Goal: Task Accomplishment & Management: Use online tool/utility

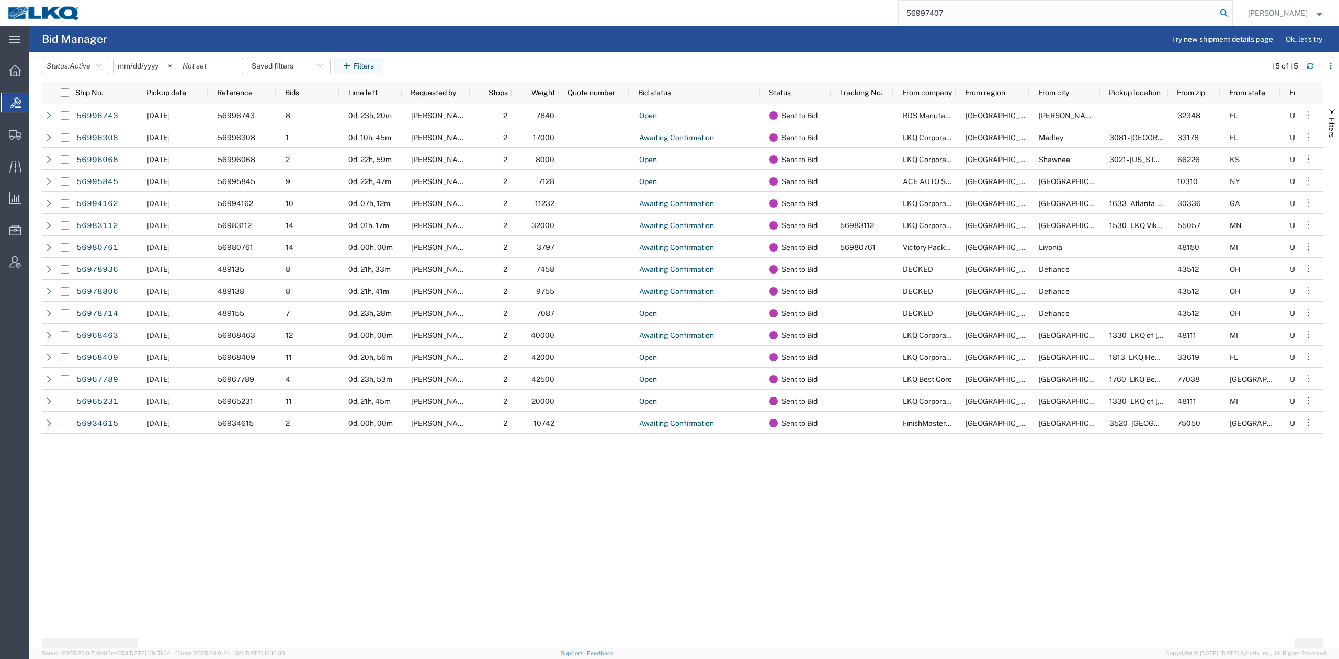
type input "56997407"
click at [1231, 13] on icon at bounding box center [1224, 13] width 15 height 15
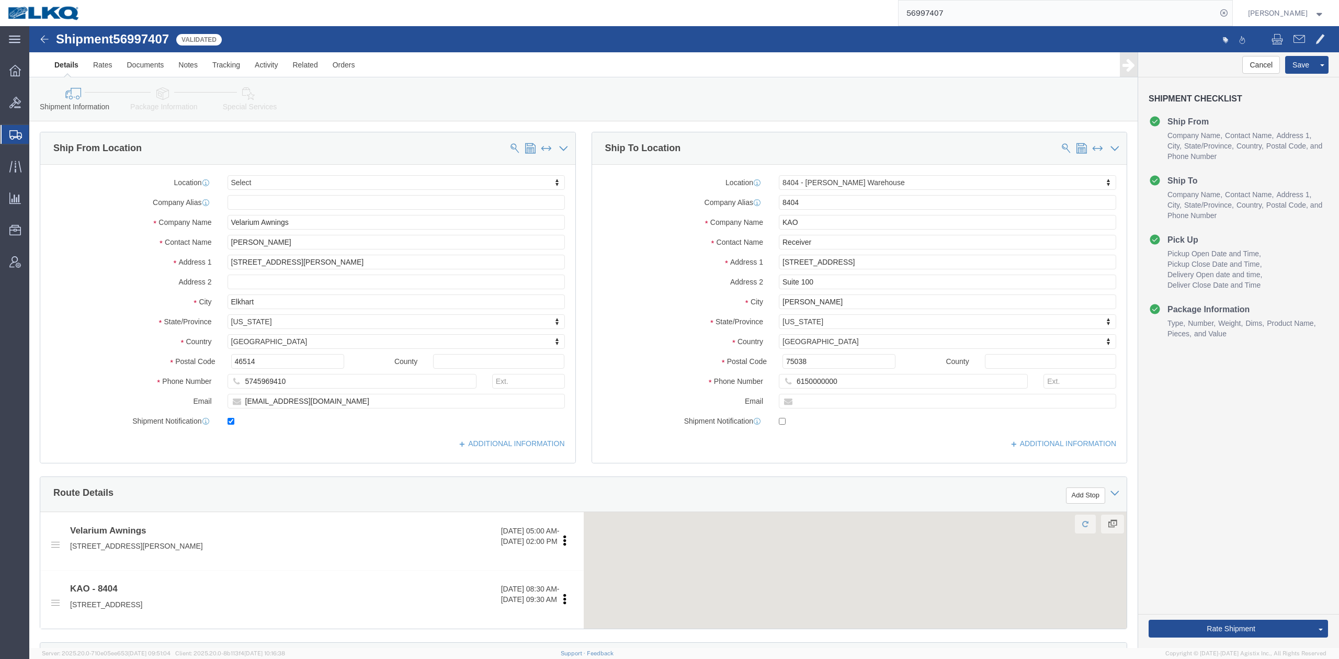
select select
select select "65991"
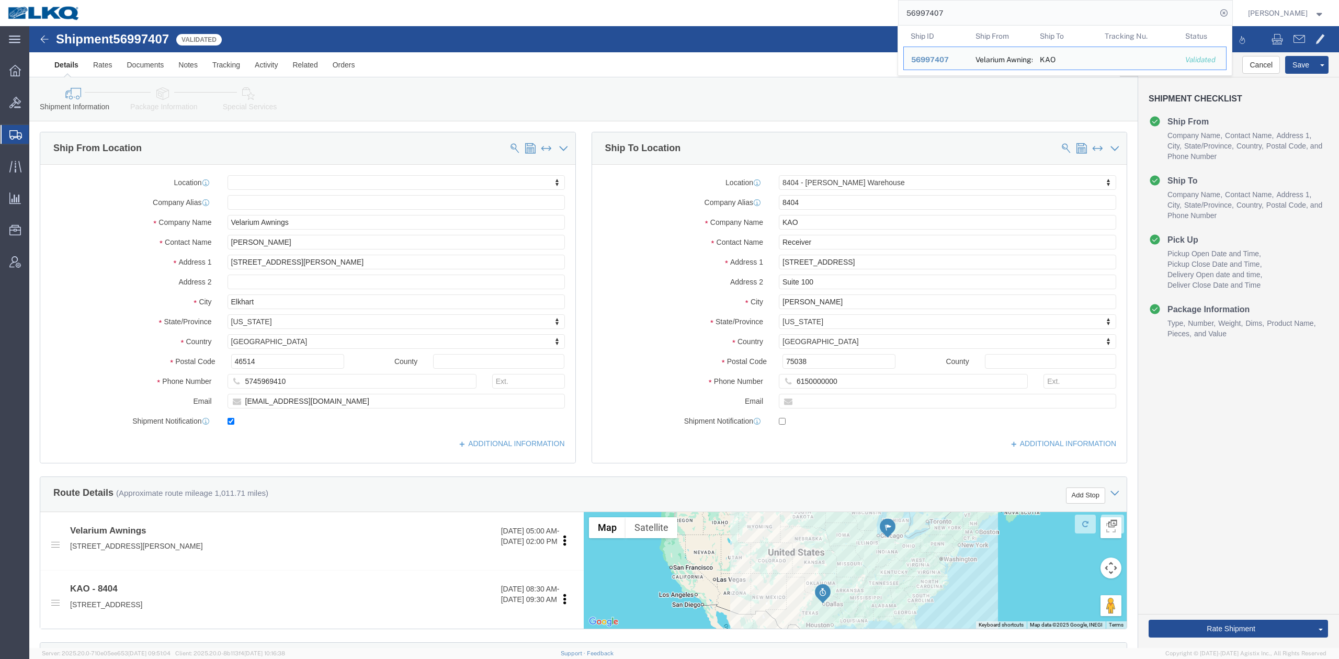
click at [1062, 13] on input "56997407" at bounding box center [1058, 13] width 318 height 25
paste input "4868"
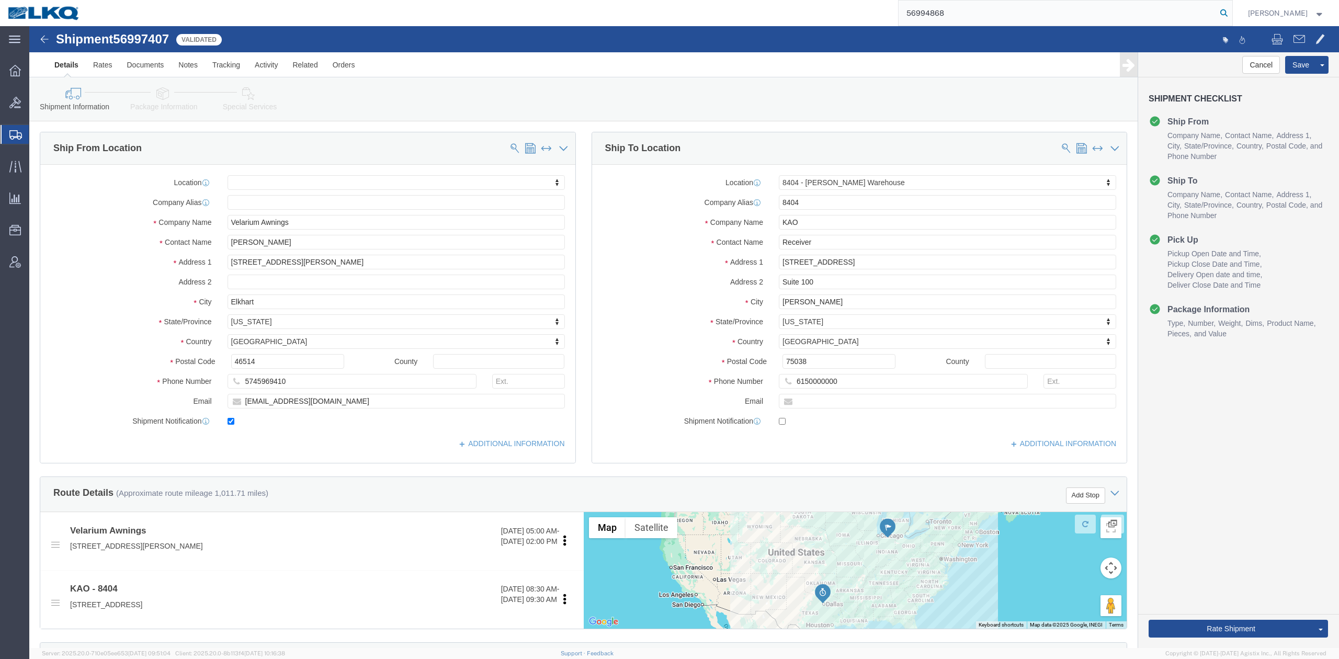
click at [1231, 10] on icon at bounding box center [1224, 13] width 15 height 15
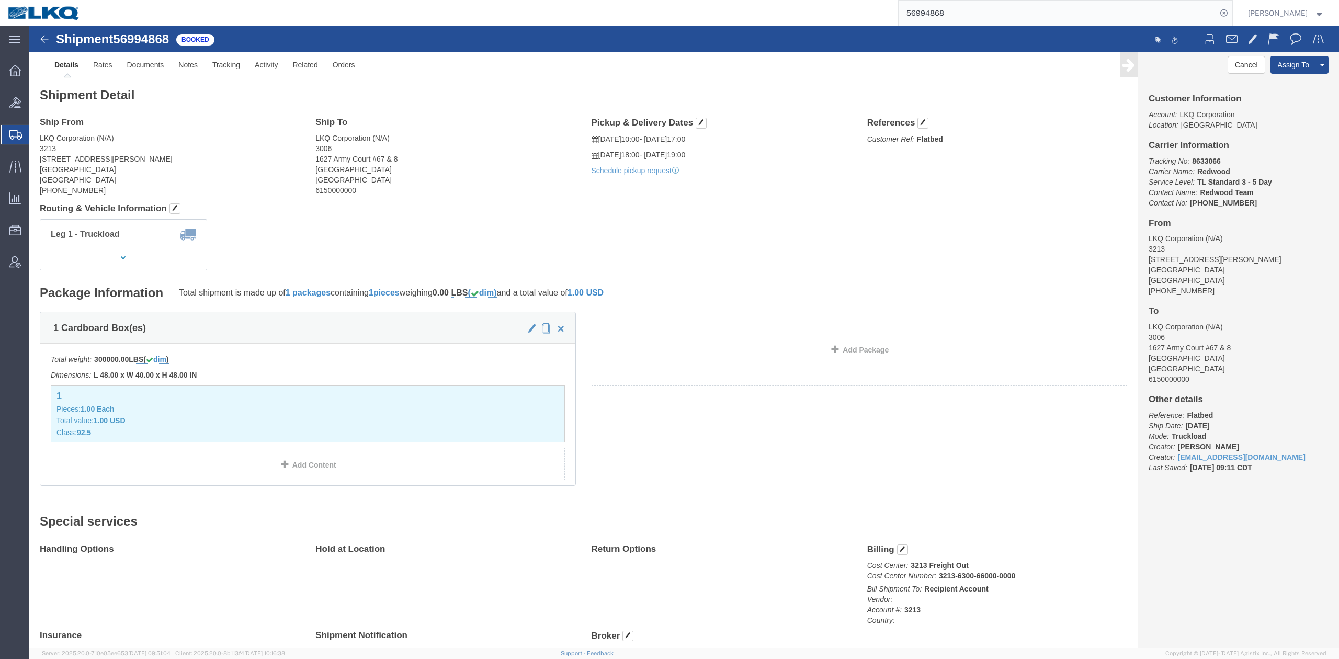
drag, startPoint x: 975, startPoint y: 14, endPoint x: 985, endPoint y: 15, distance: 9.5
click at [975, 13] on input "56994868" at bounding box center [1058, 13] width 318 height 25
paste input "48"
click at [1231, 10] on icon at bounding box center [1224, 13] width 15 height 15
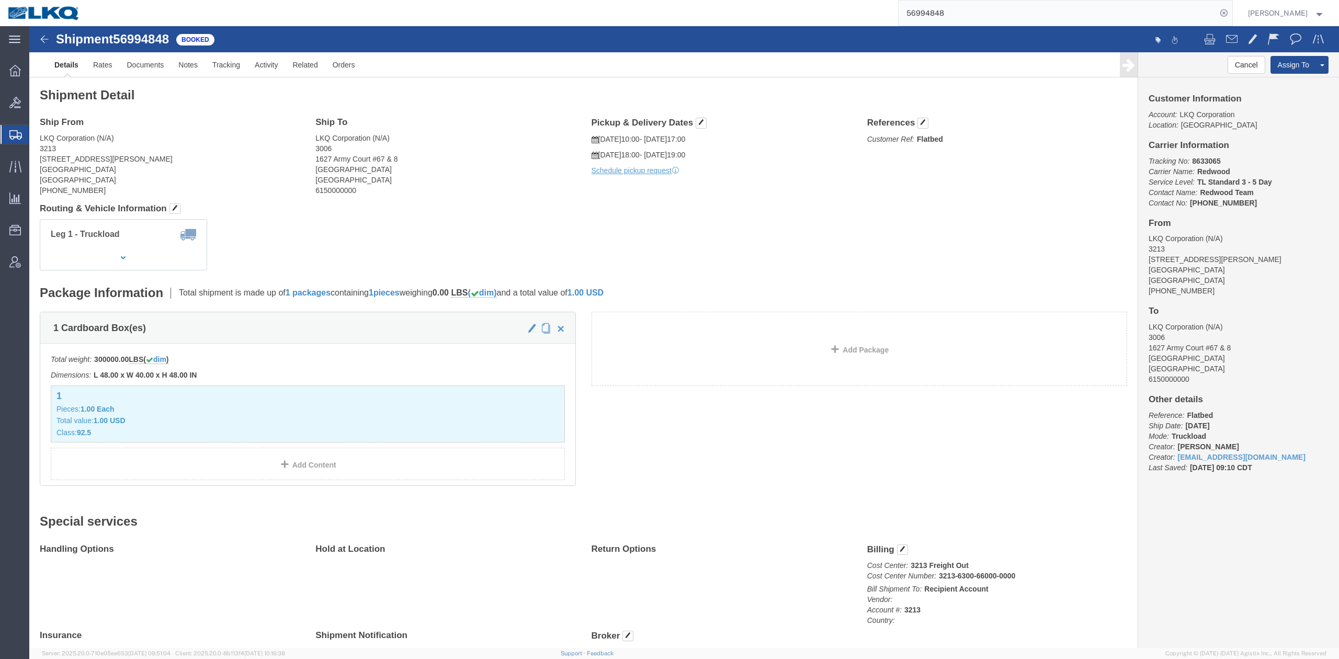
drag, startPoint x: 977, startPoint y: 15, endPoint x: 1001, endPoint y: 19, distance: 24.4
click at [977, 15] on input "56994848" at bounding box center [1058, 13] width 318 height 25
paste input "8070"
type input "56980708"
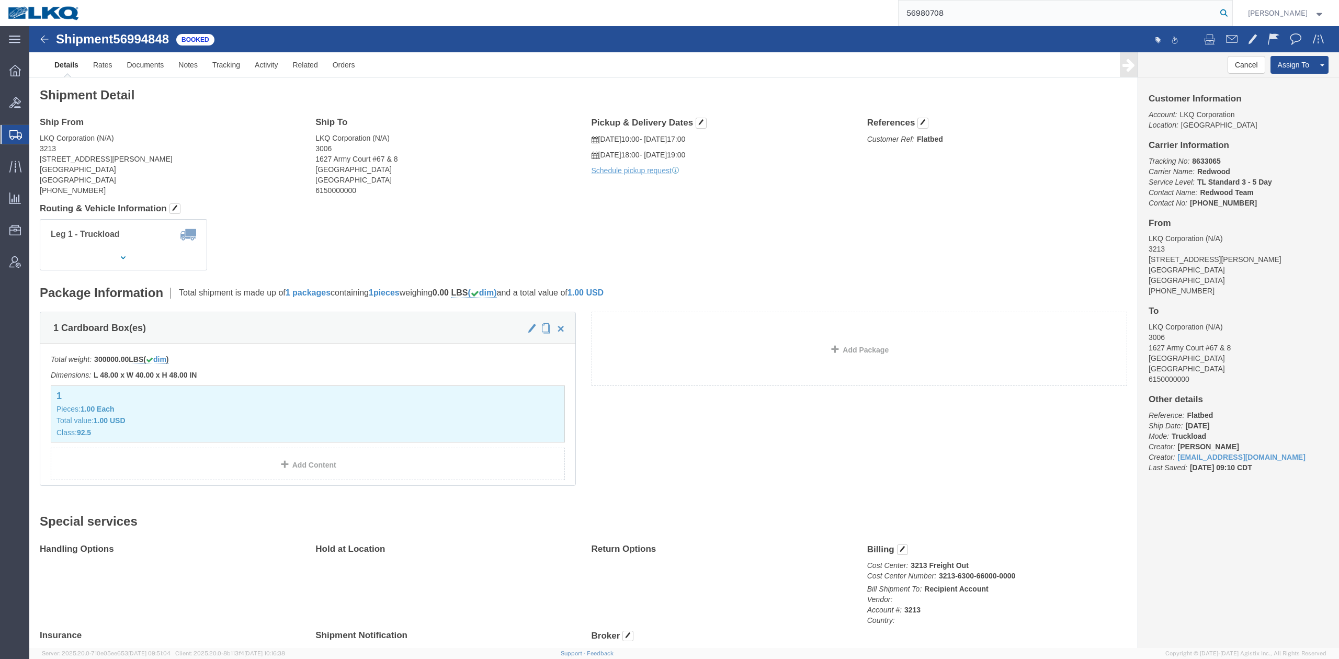
click at [1231, 11] on icon at bounding box center [1224, 13] width 15 height 15
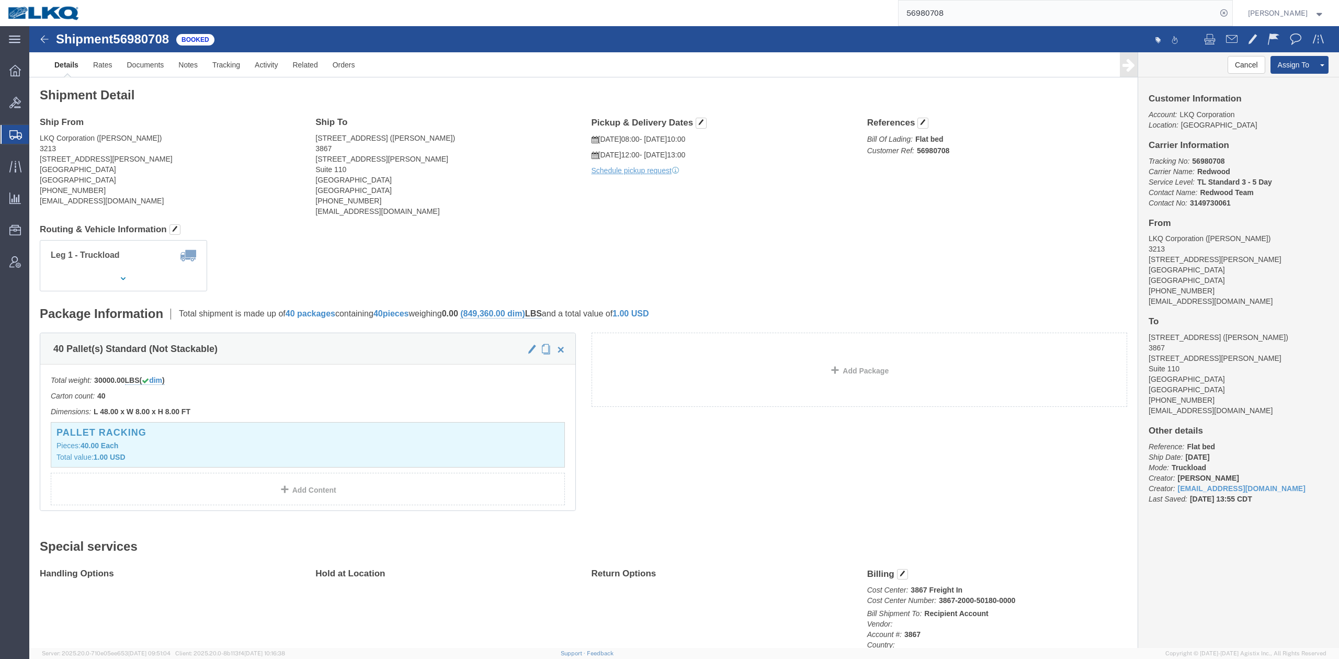
click at [0, 0] on span "Shipment Manager" at bounding box center [0, 0] width 0 height 0
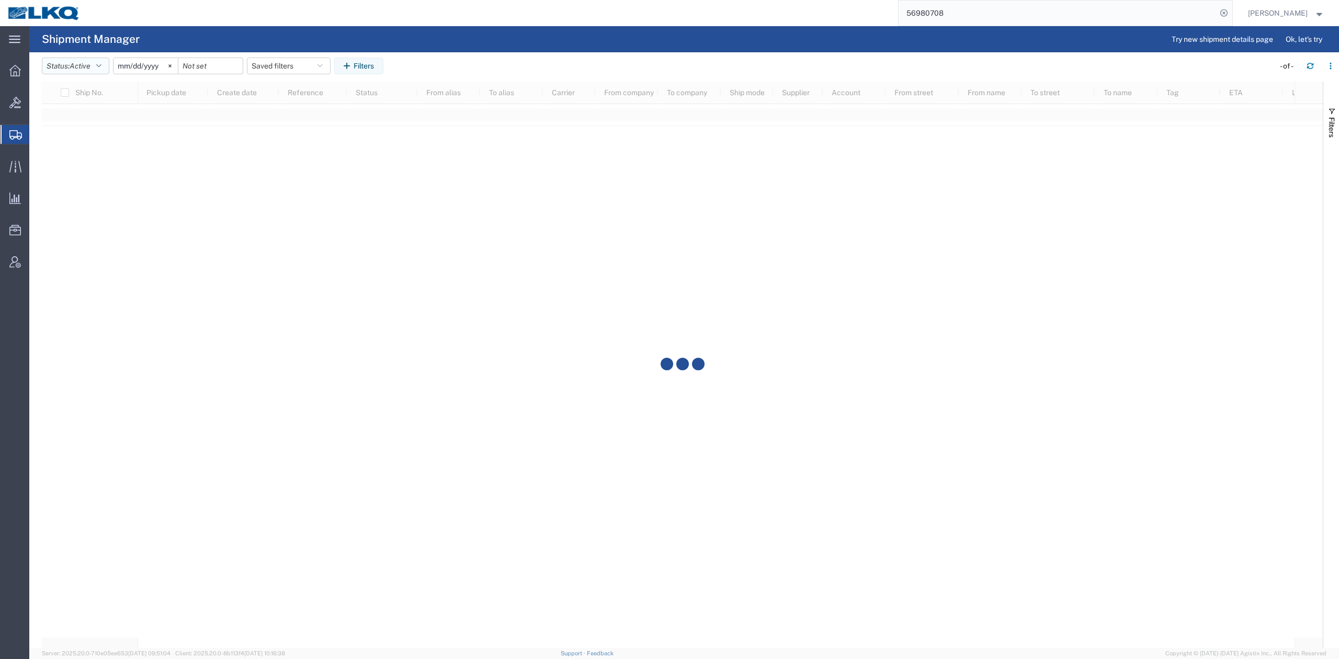
click at [96, 64] on button "Status: Active" at bounding box center [75, 66] width 67 height 17
click at [83, 120] on span "All" at bounding box center [103, 121] width 122 height 16
click at [131, 61] on input "[DATE]" at bounding box center [134, 66] width 64 height 16
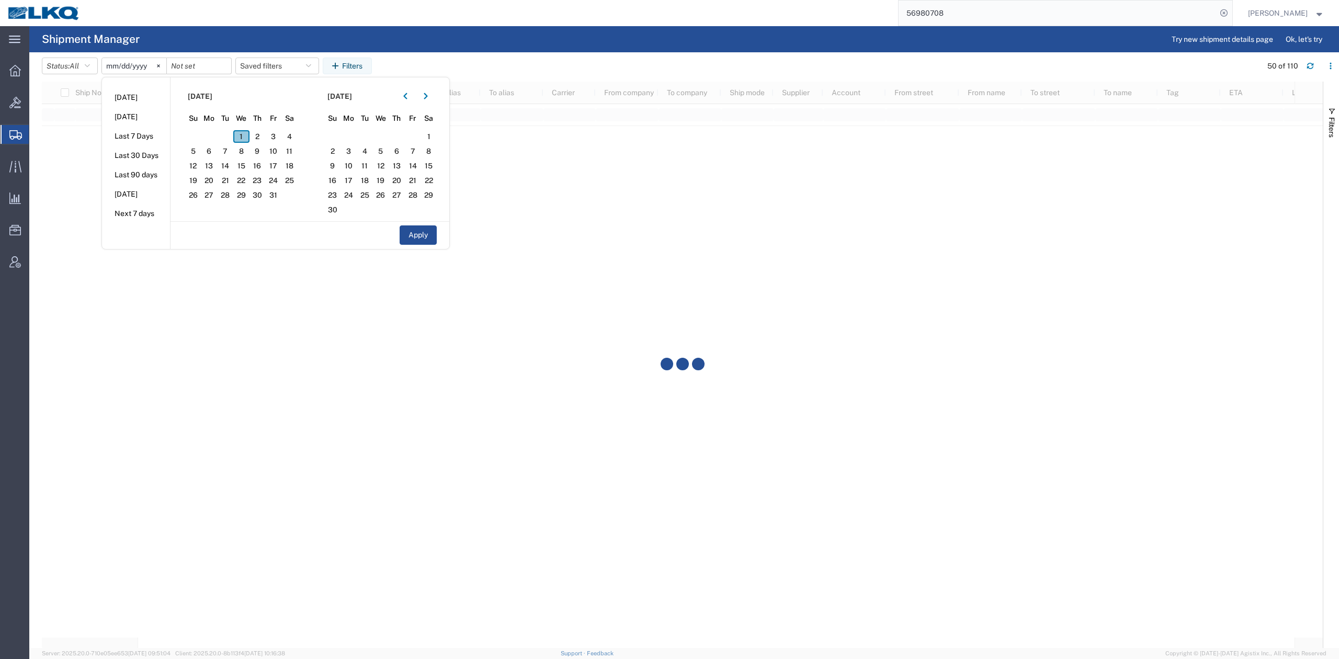
click at [247, 138] on span "1" at bounding box center [241, 136] width 16 height 13
drag, startPoint x: 409, startPoint y: 235, endPoint x: 676, endPoint y: 253, distance: 267.4
click at [409, 234] on button "Apply" at bounding box center [418, 234] width 37 height 19
type input "2025-10-01"
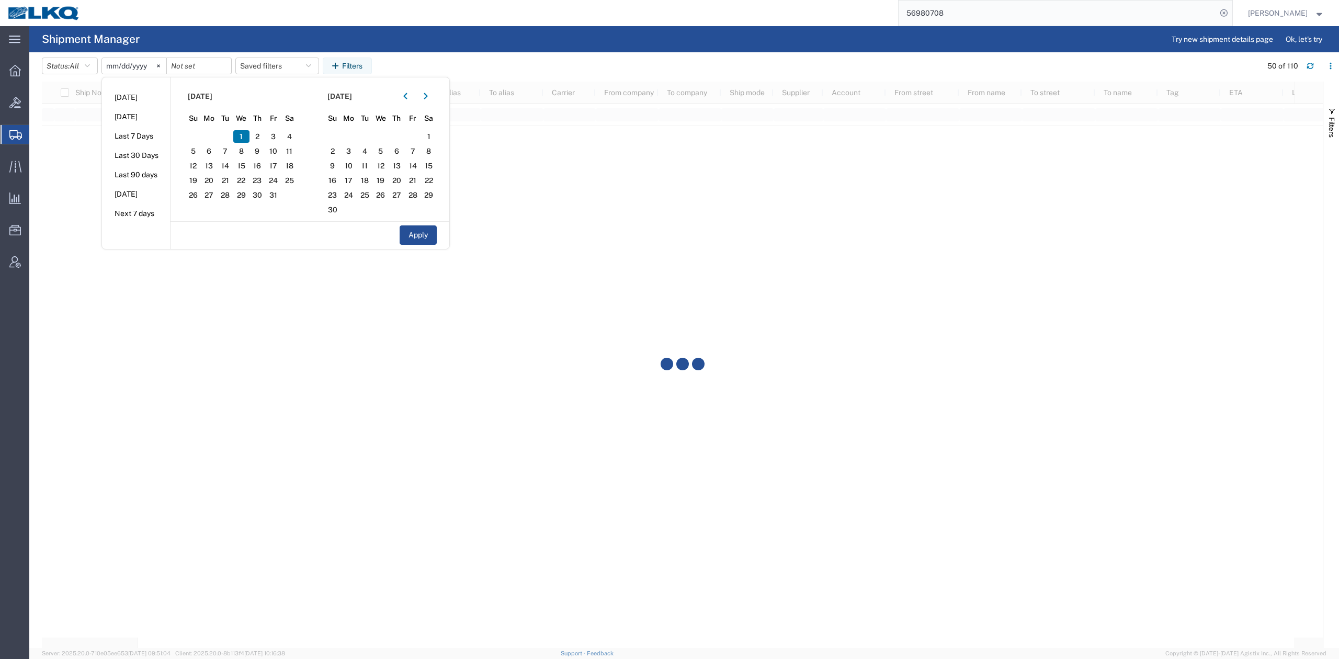
type input "2025-10-01"
click at [1338, 129] on button "Filters" at bounding box center [1332, 122] width 16 height 56
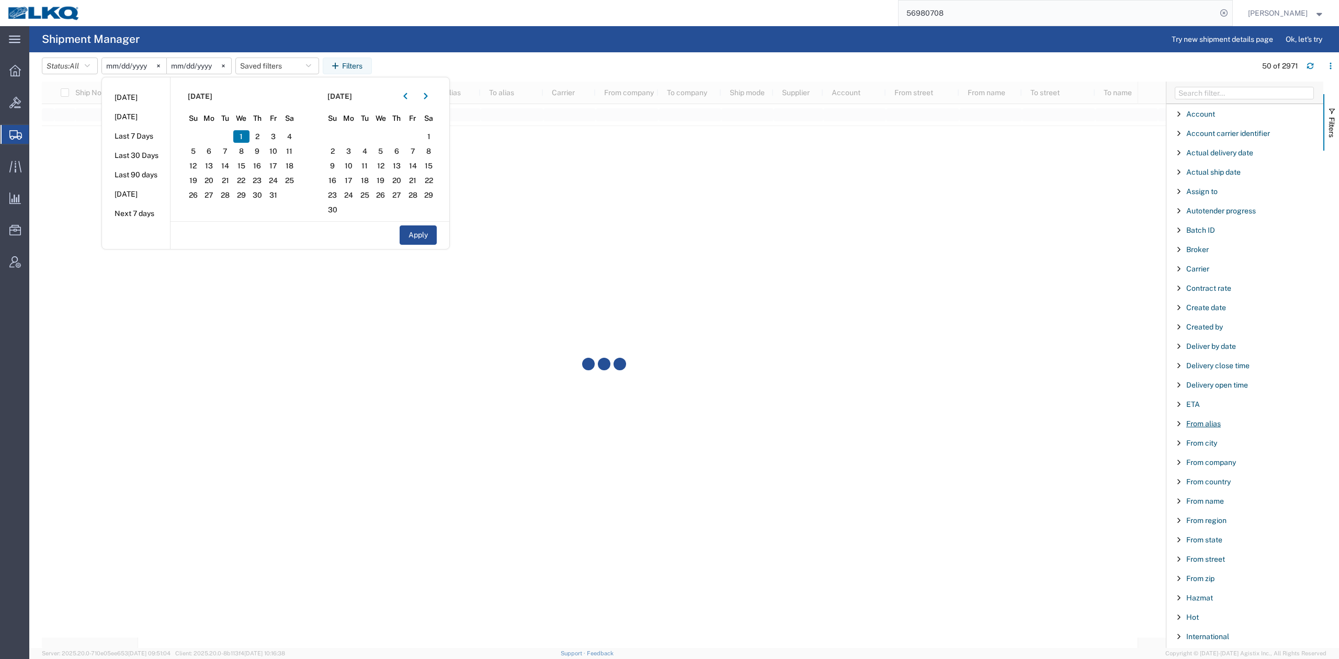
click at [1203, 428] on span "From alias" at bounding box center [1203, 424] width 35 height 8
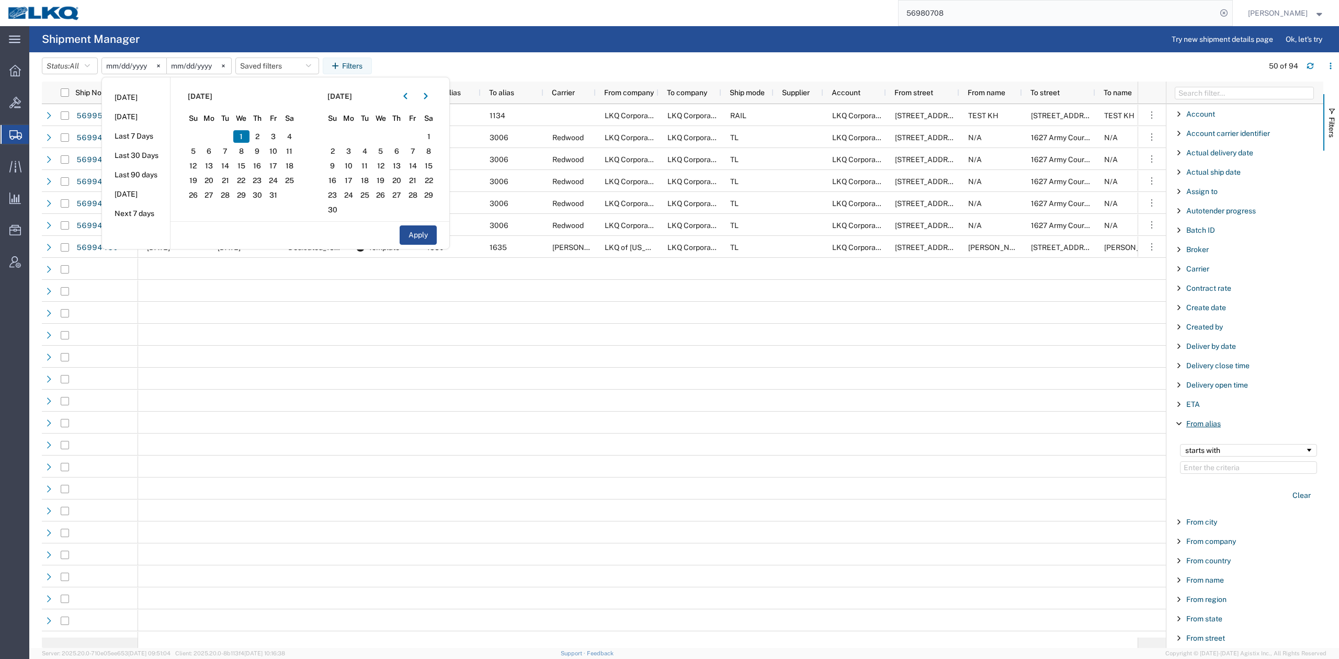
type input "2"
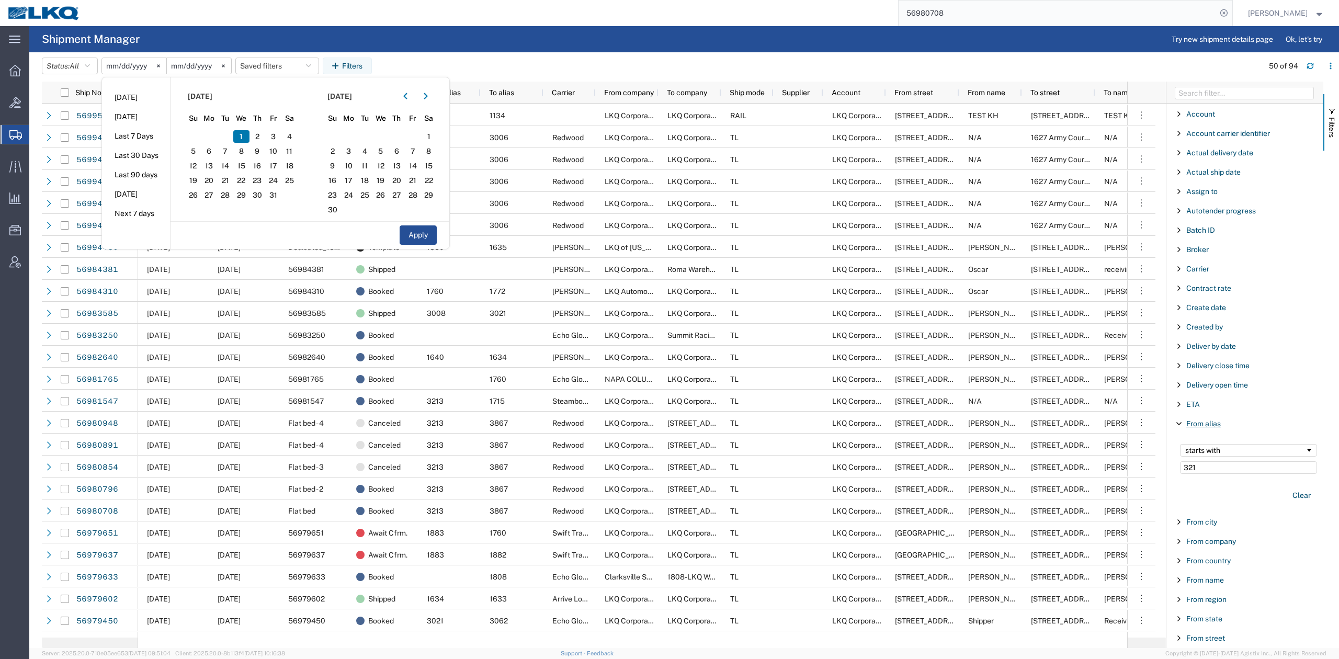
type input "3213"
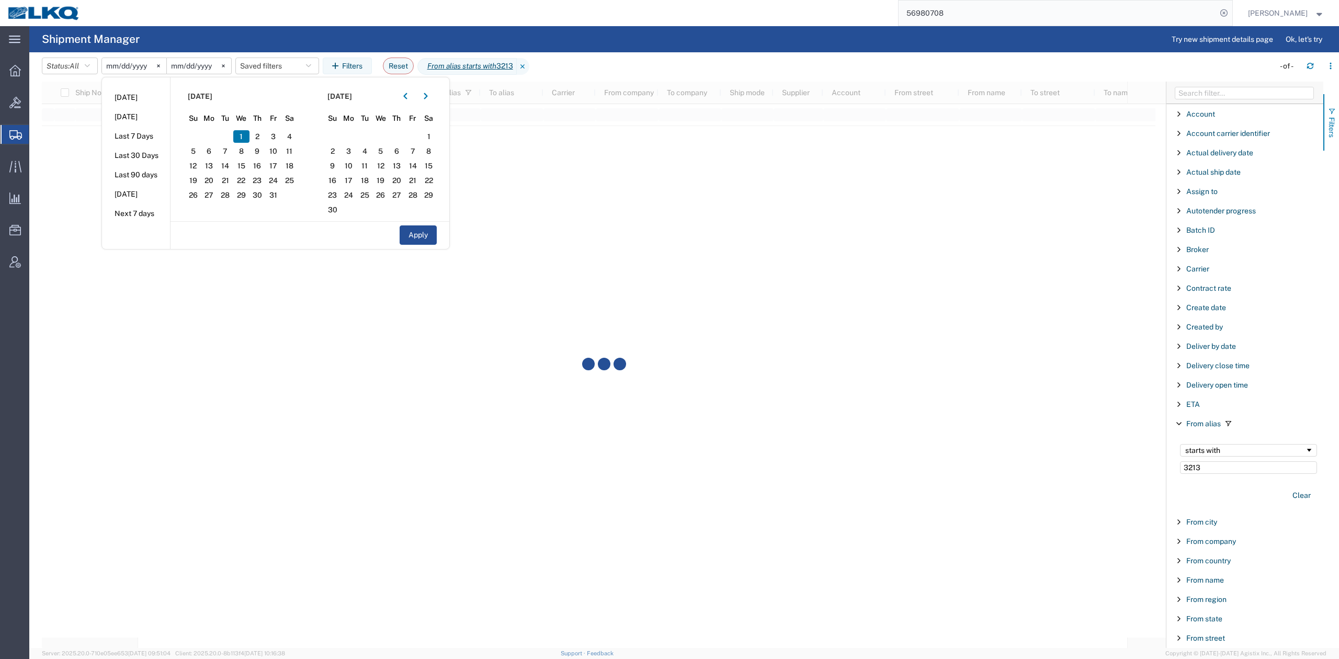
click at [1332, 142] on button "Filters" at bounding box center [1332, 122] width 16 height 56
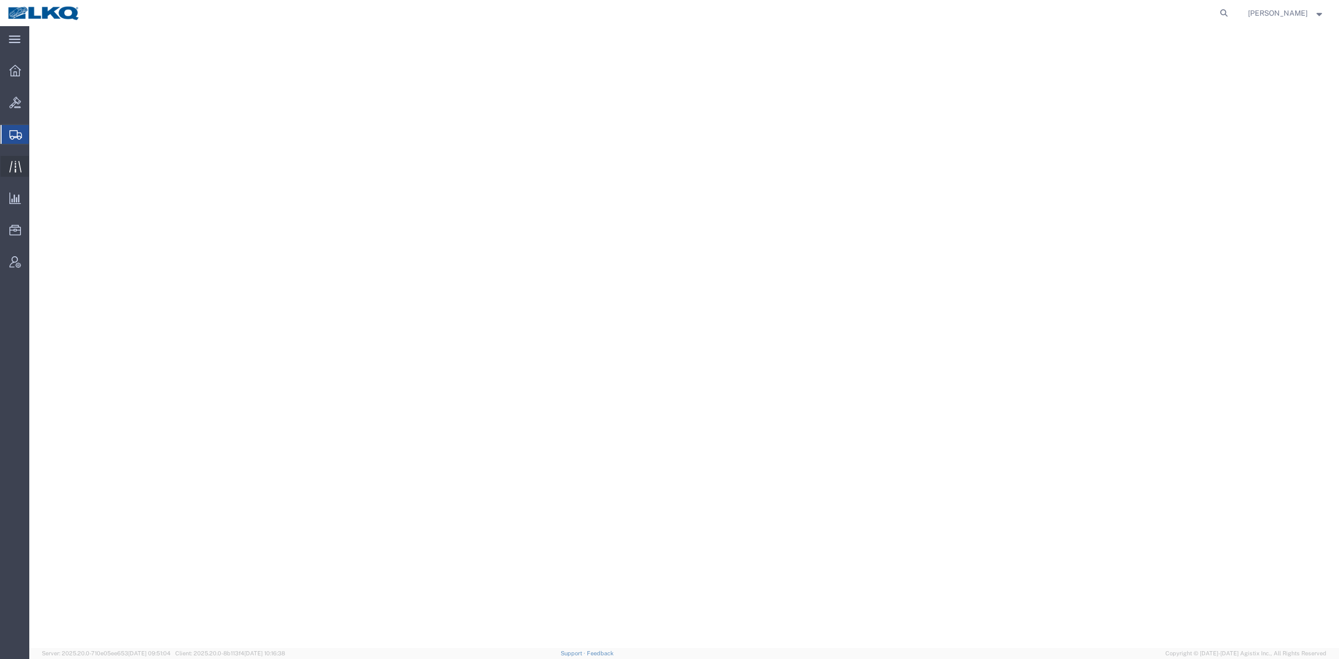
select select "28712"
select select
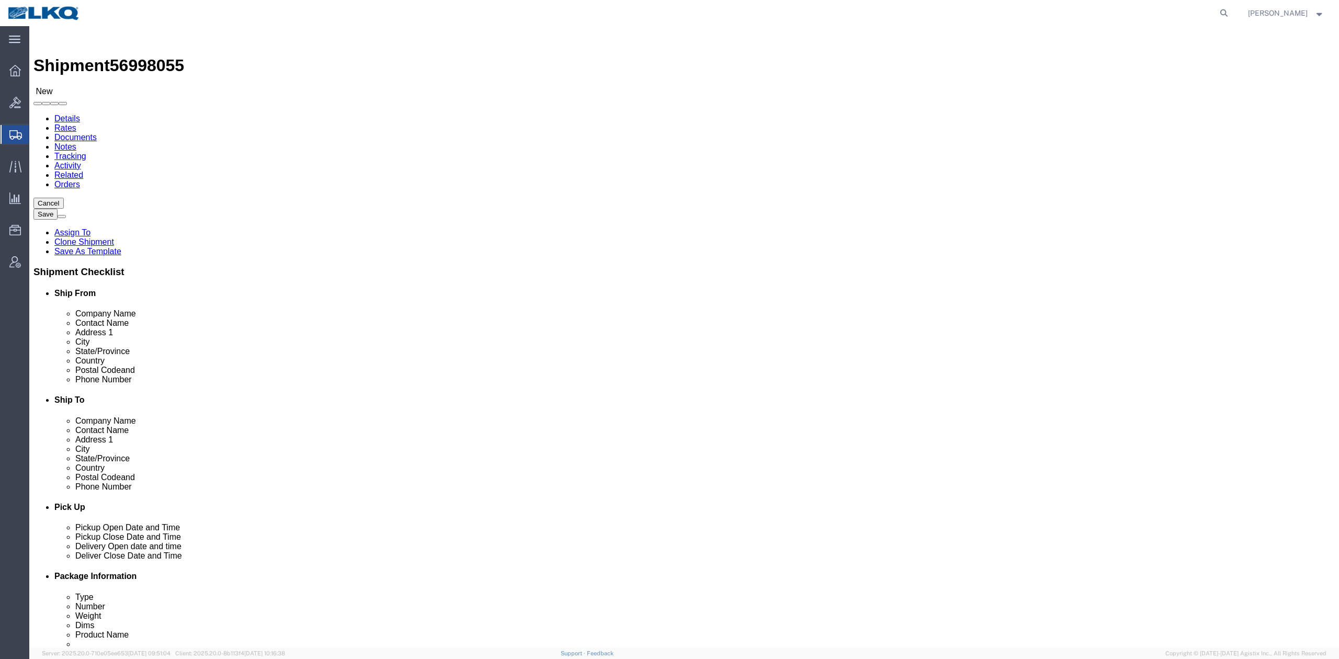
type input "1921"
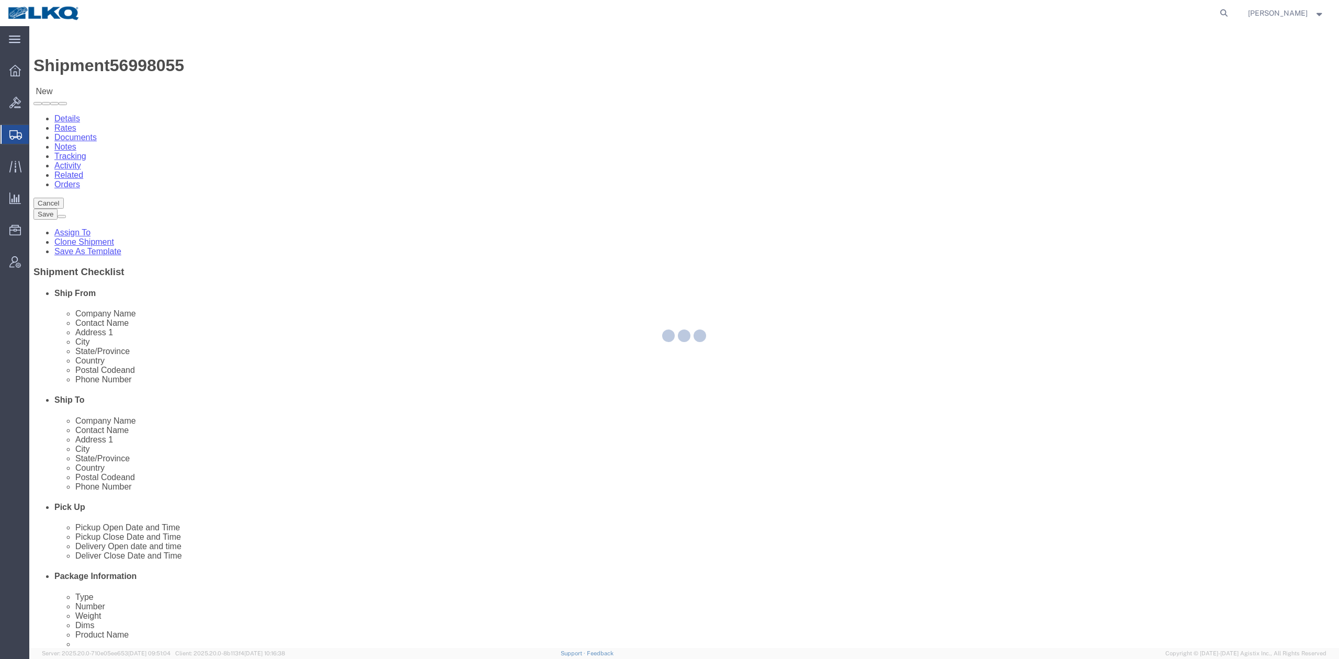
select select "NC"
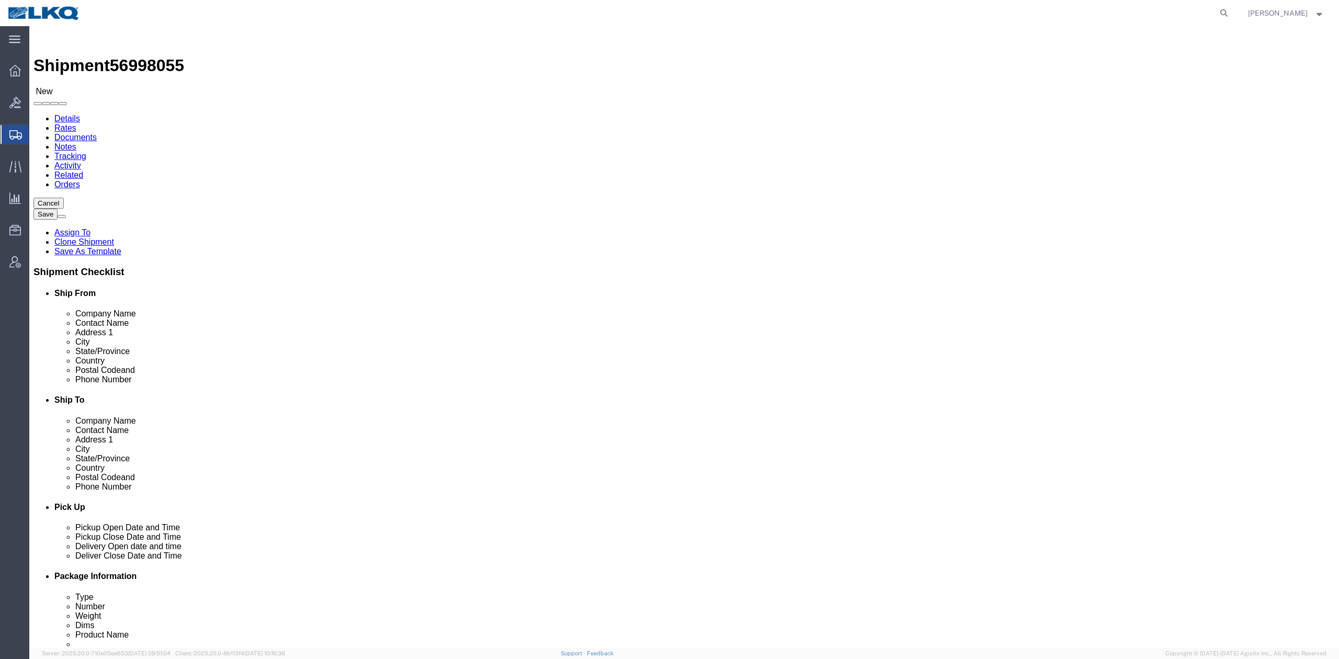
click input "Receiving"
type input "Receiver"
click label "Contact Name"
drag, startPoint x: 798, startPoint y: 353, endPoint x: 840, endPoint y: 354, distance: 41.9
click input "9195795680"
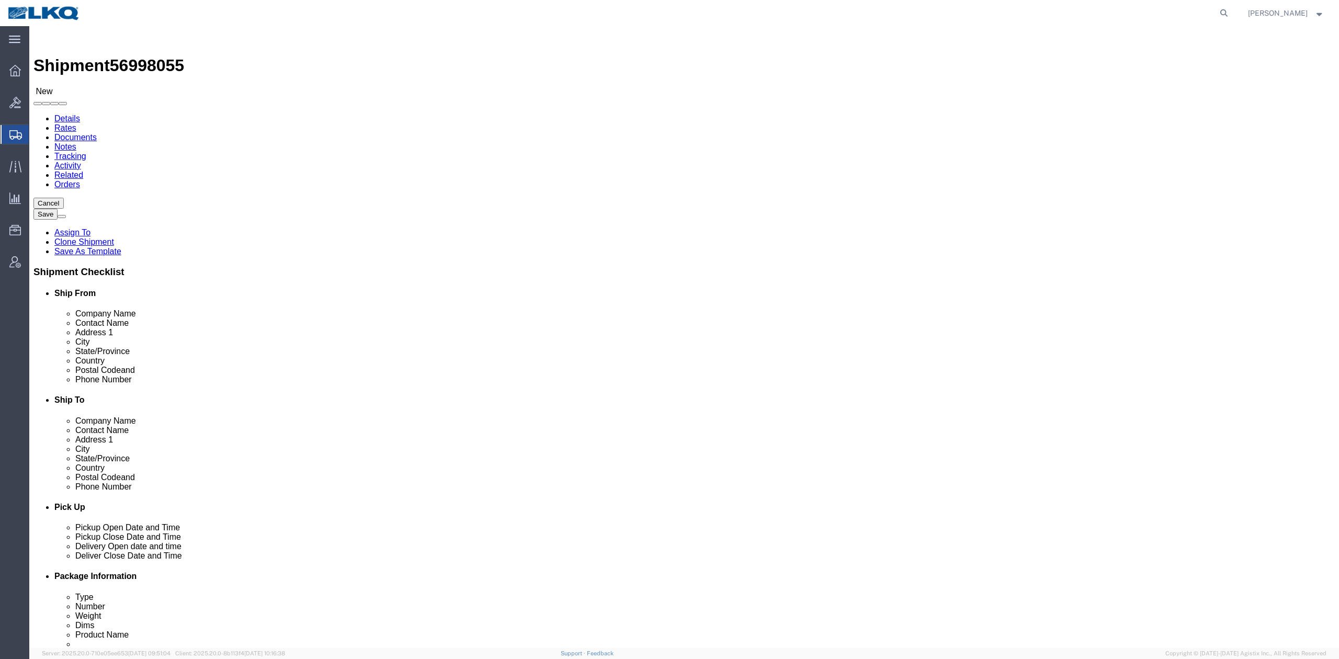
type input "6150000000"
click button "Save"
click span "56998055"
drag, startPoint x: 145, startPoint y: 42, endPoint x: 116, endPoint y: 15, distance: 40.0
click span "56998055"
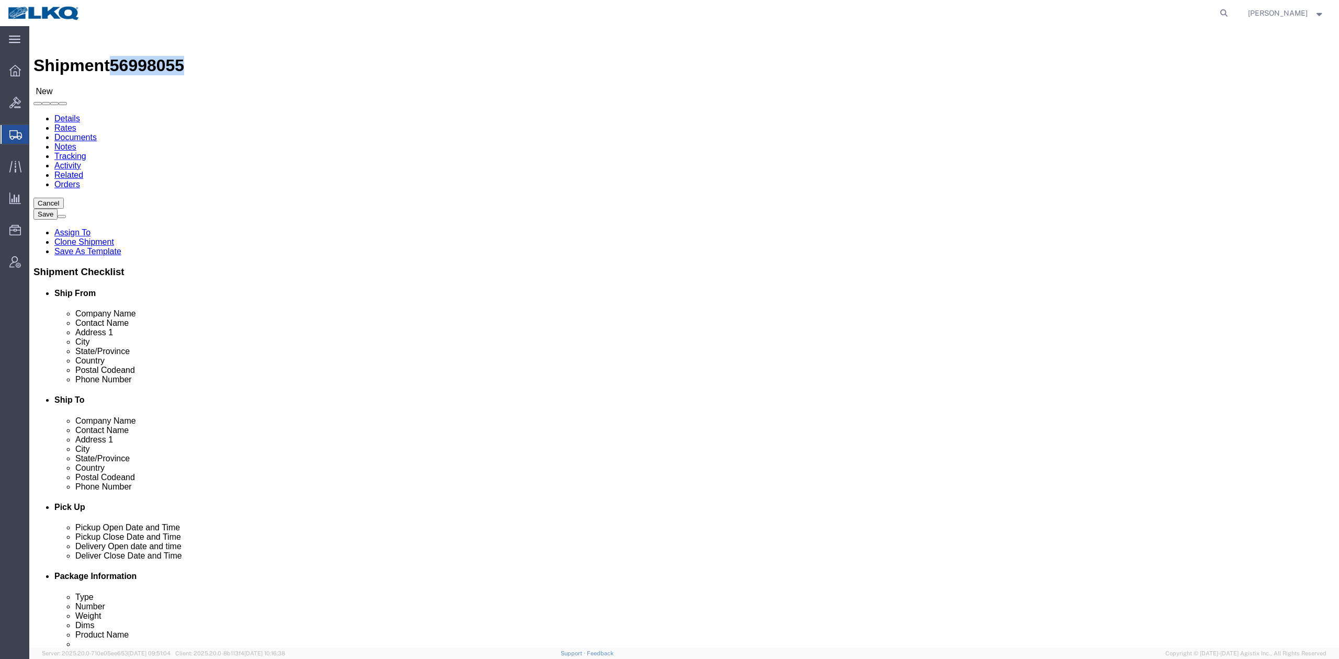
copy span "56998055"
click link "Notes"
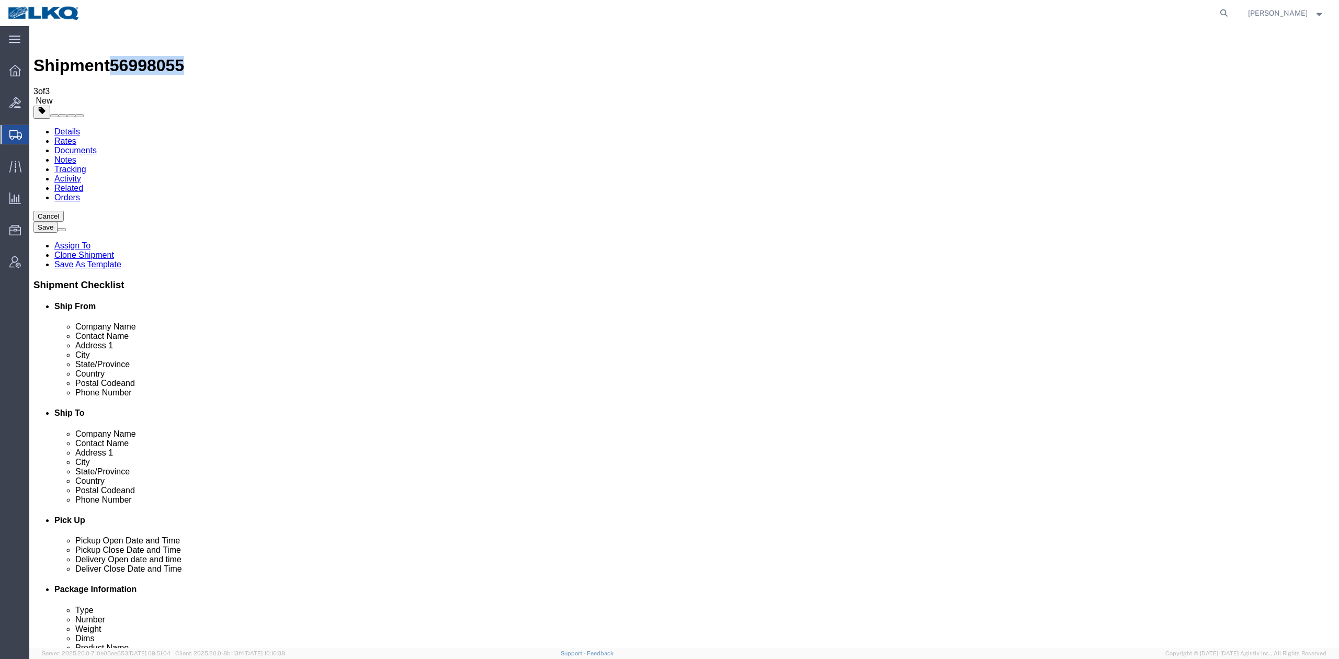
click at [67, 127] on link "Details" at bounding box center [67, 131] width 26 height 9
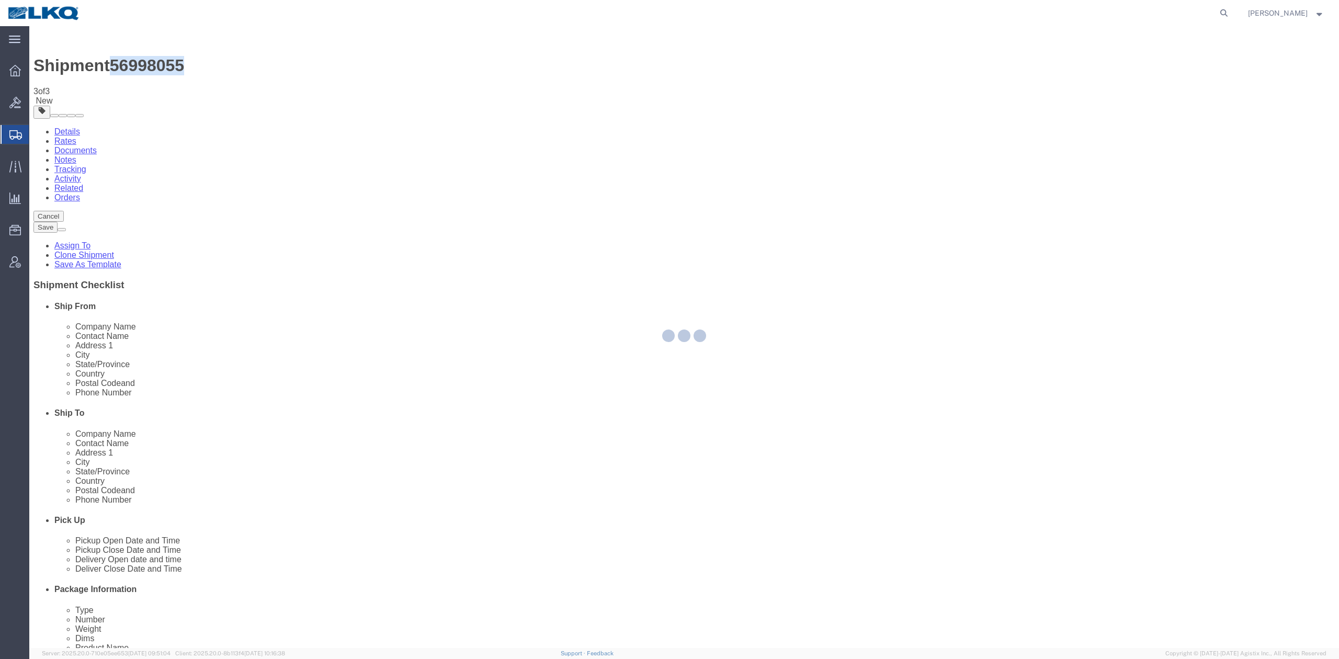
select select "28712"
select select "73071"
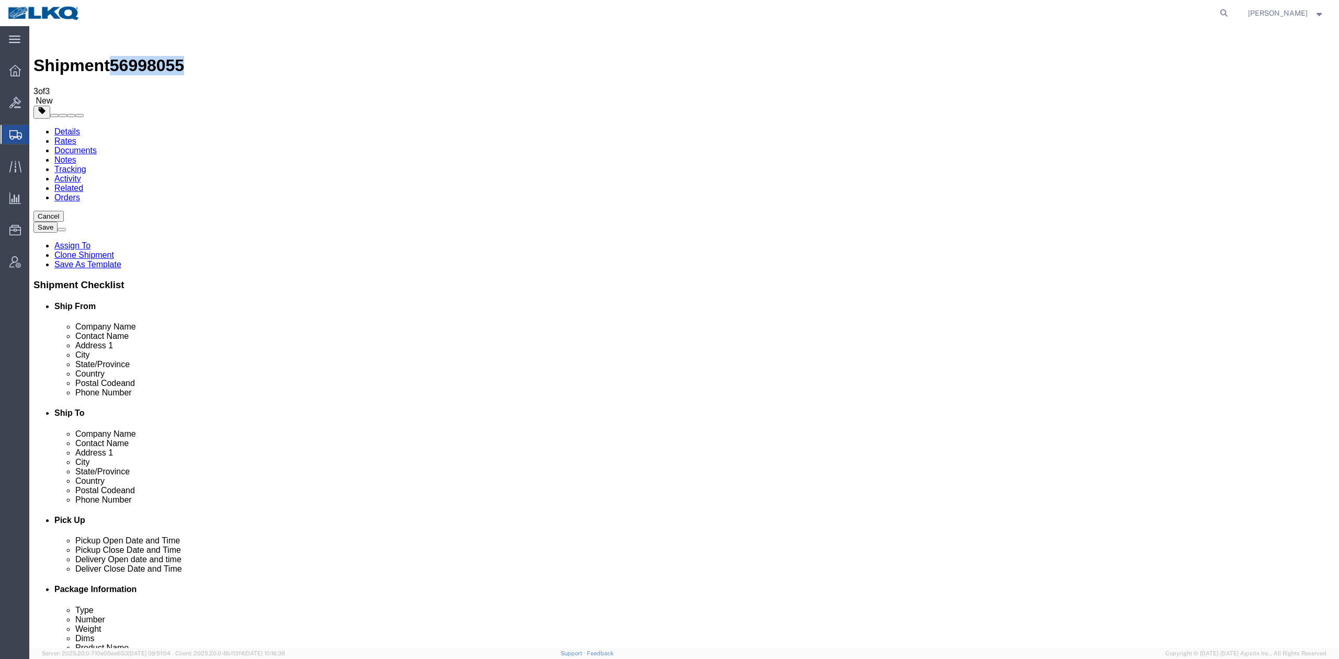
click link "Special Services"
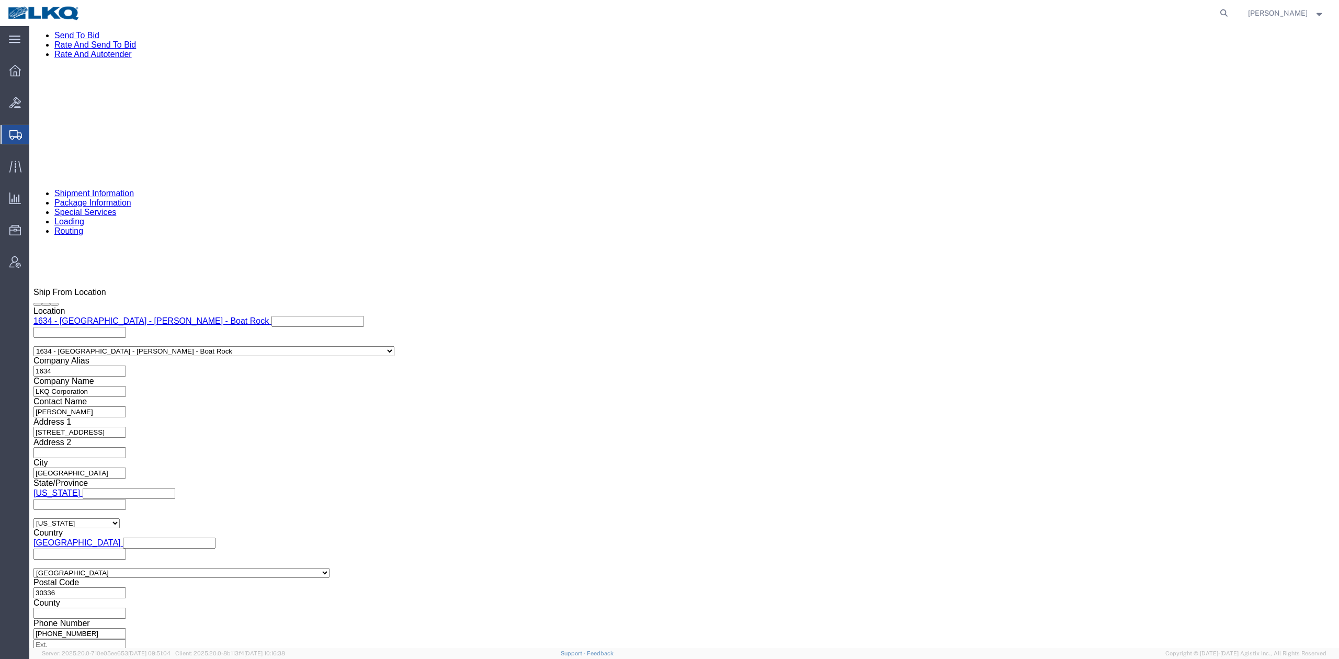
scroll to position [697, 0]
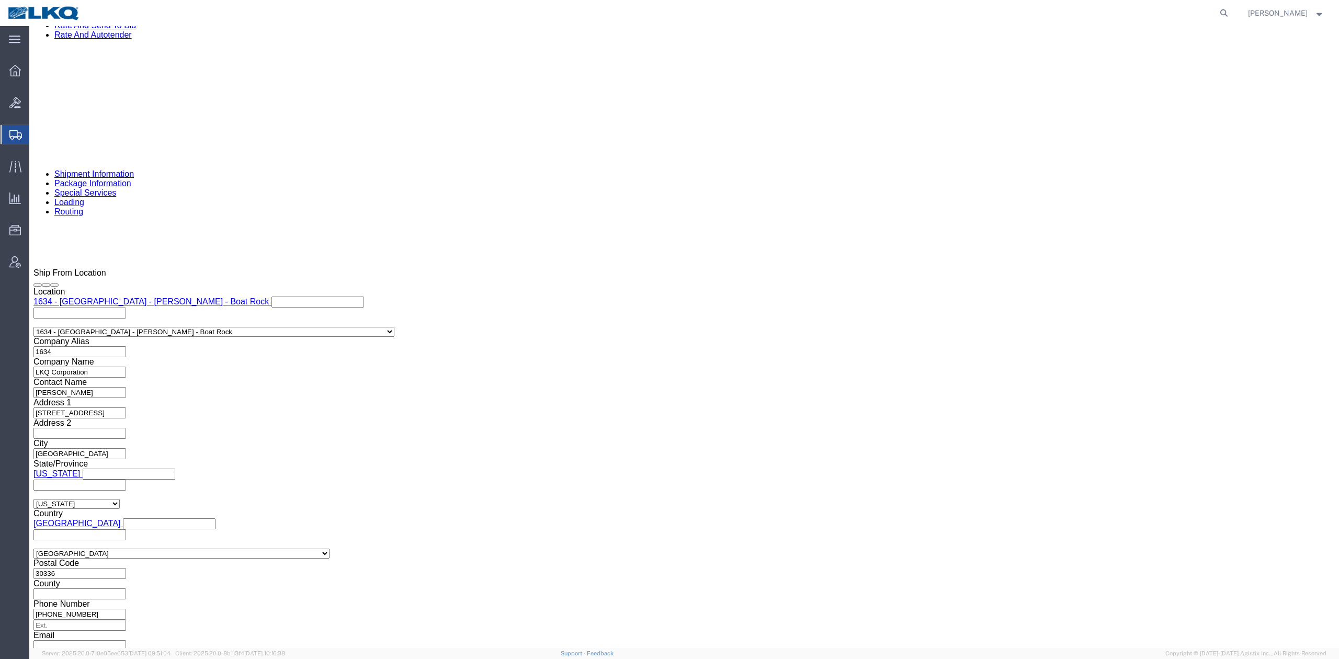
drag, startPoint x: 134, startPoint y: 77, endPoint x: 63, endPoint y: 64, distance: 71.7
click link "Package Information"
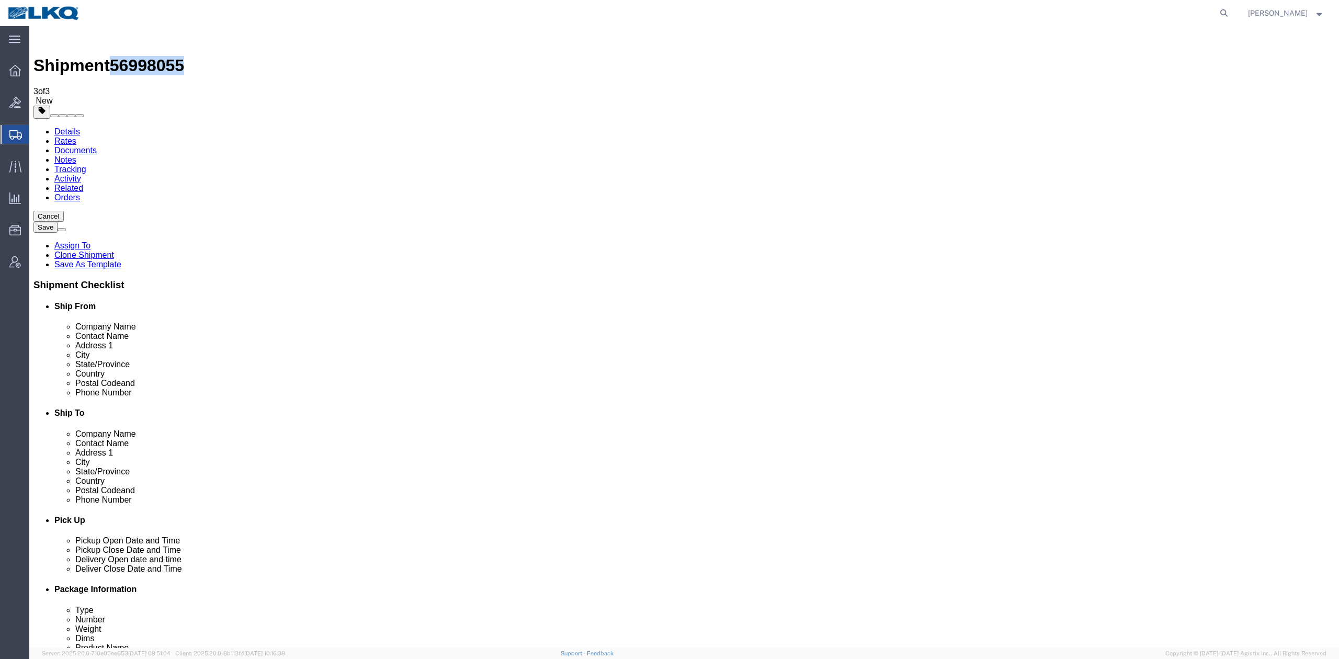
click icon
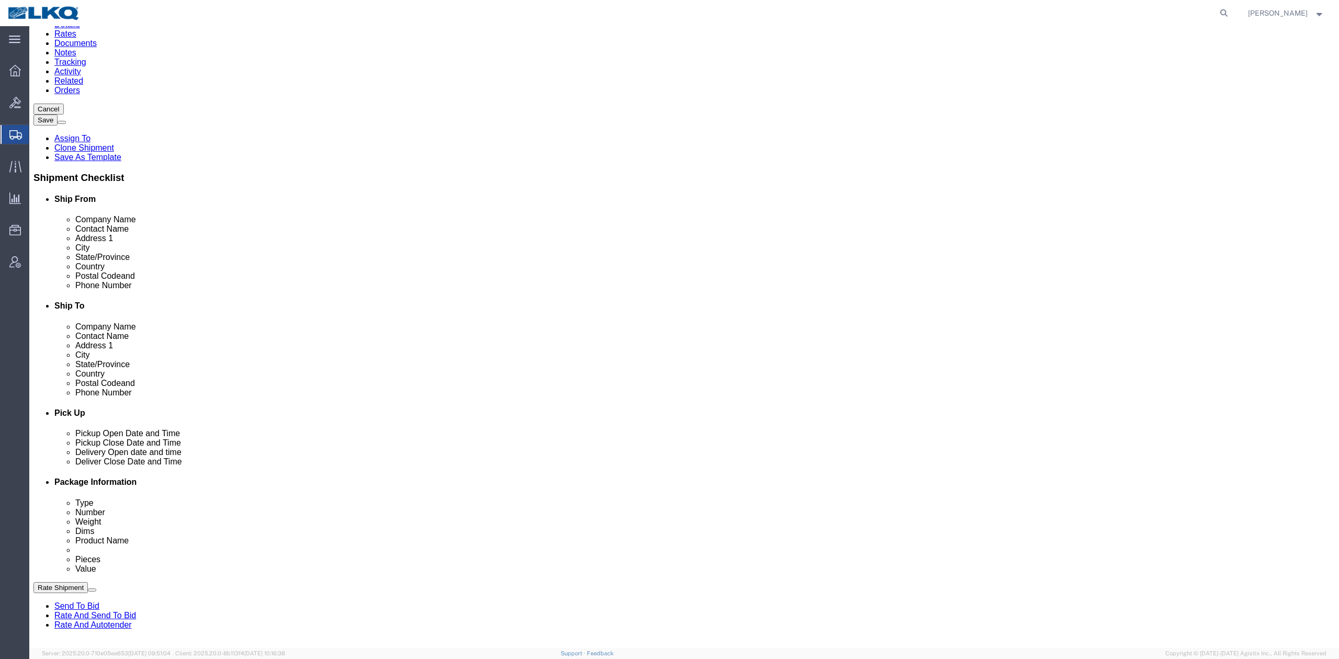
scroll to position [418, 0]
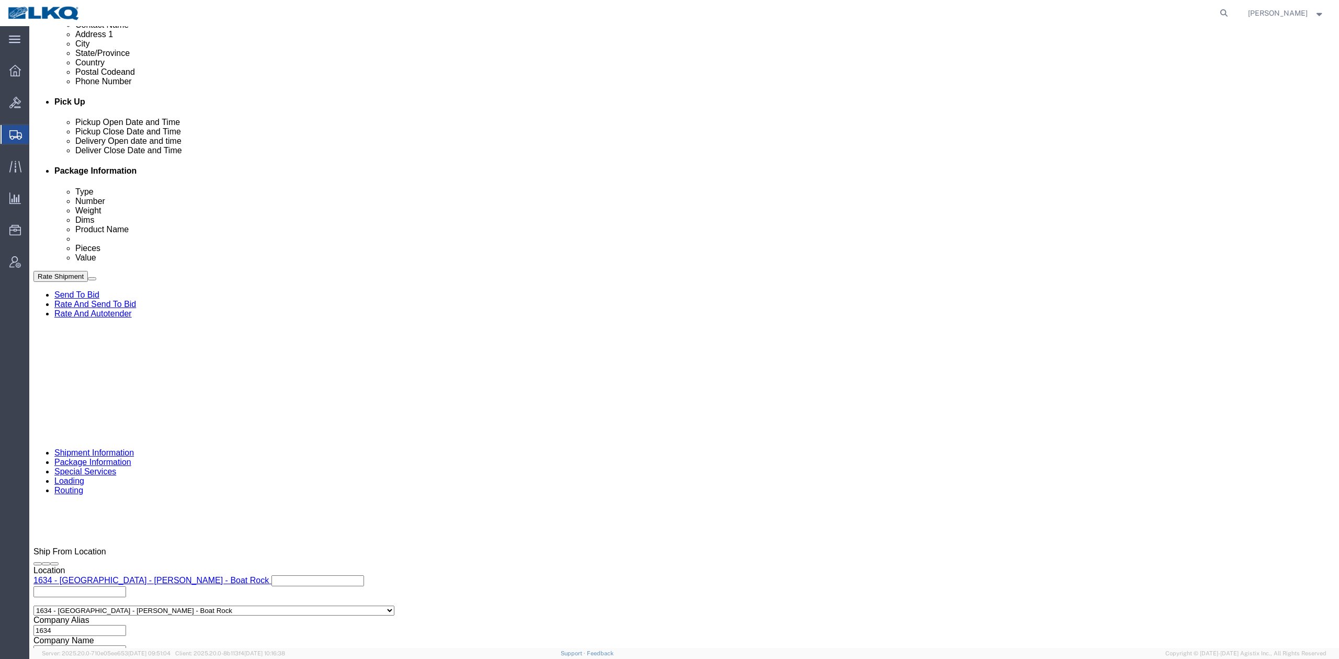
click div "Oct 02 2025 2:00 PM"
type input "8:00 AM"
click div
type input "2:00 PM"
click button "Apply"
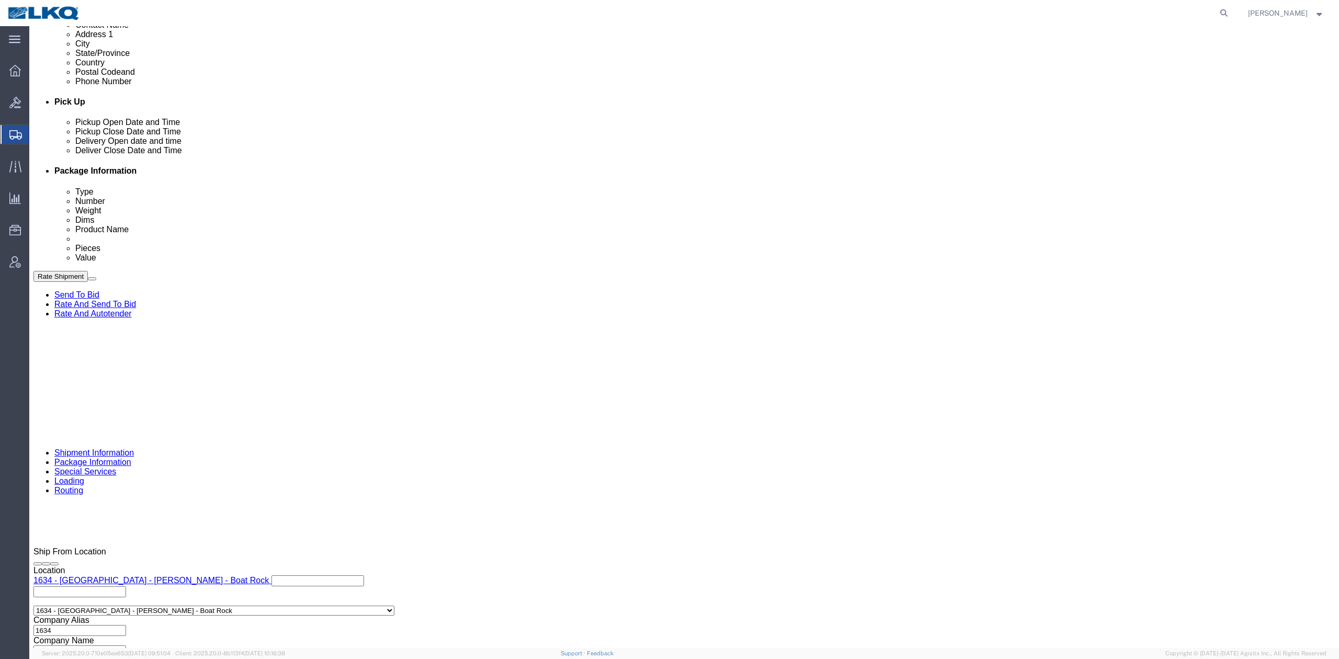
click div "Ship From Location Location 1634 - Atlanta - Knopf - Boat Rock Select My Profil…"
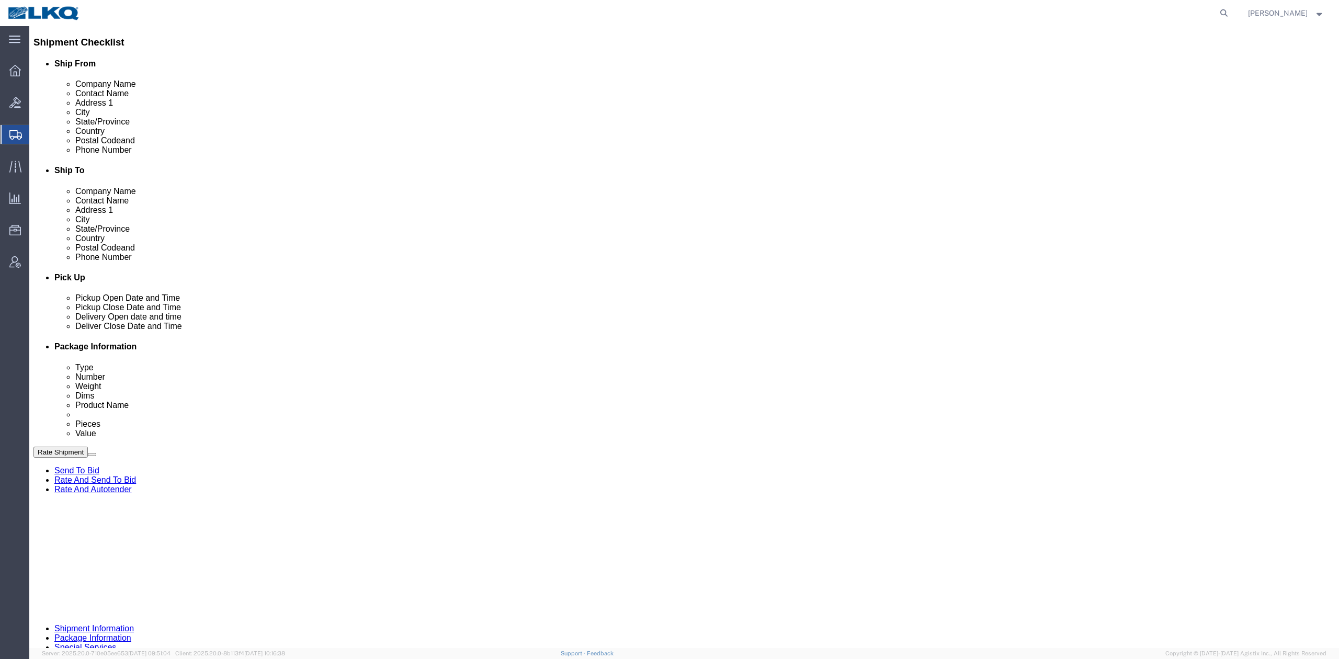
scroll to position [209, 0]
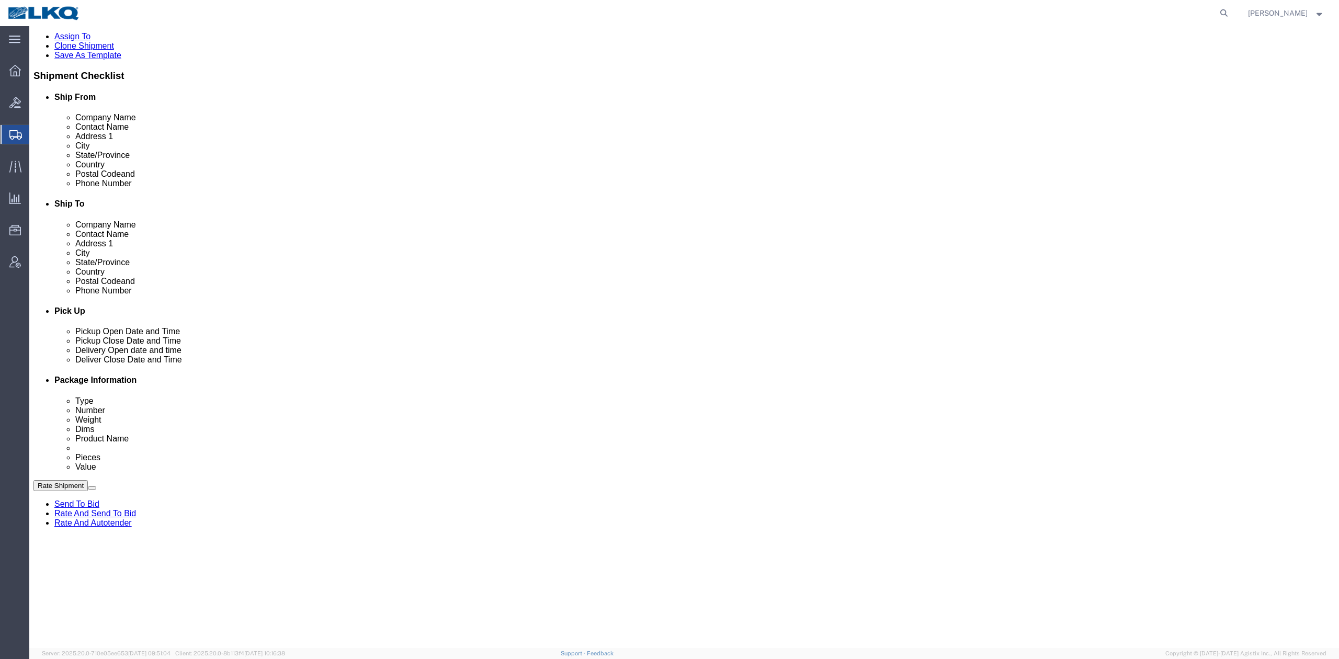
click button "Rate Shipment"
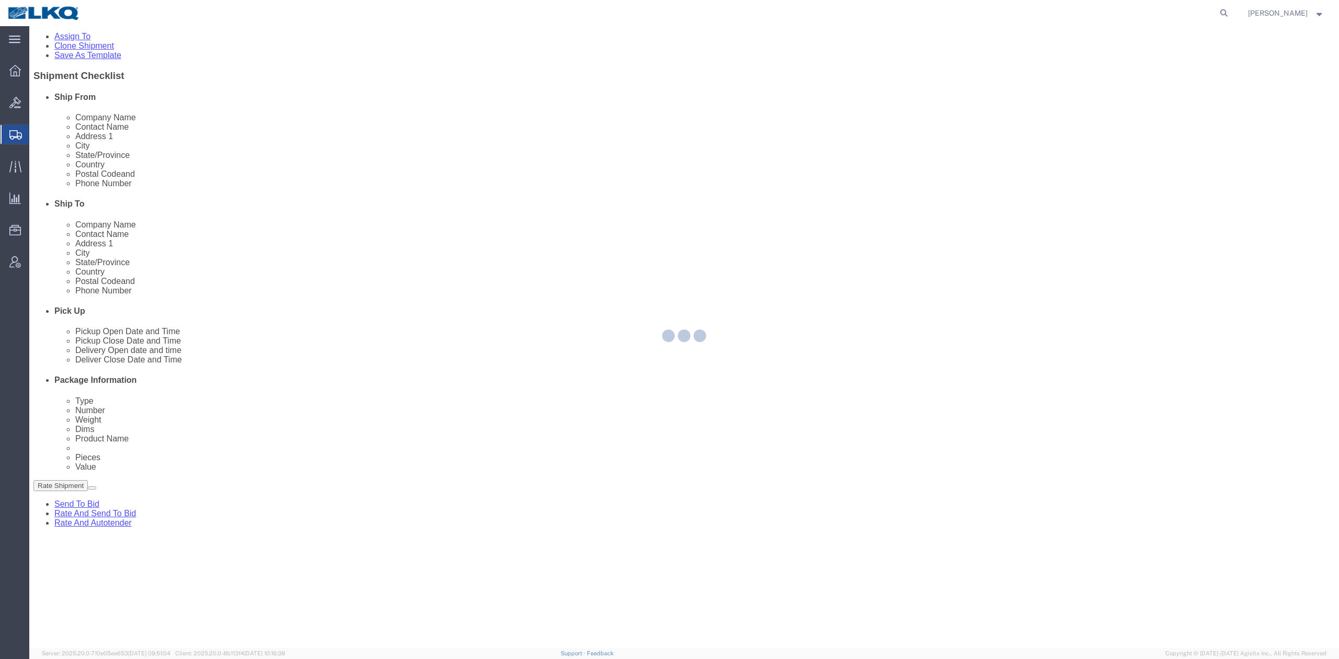
scroll to position [0, 0]
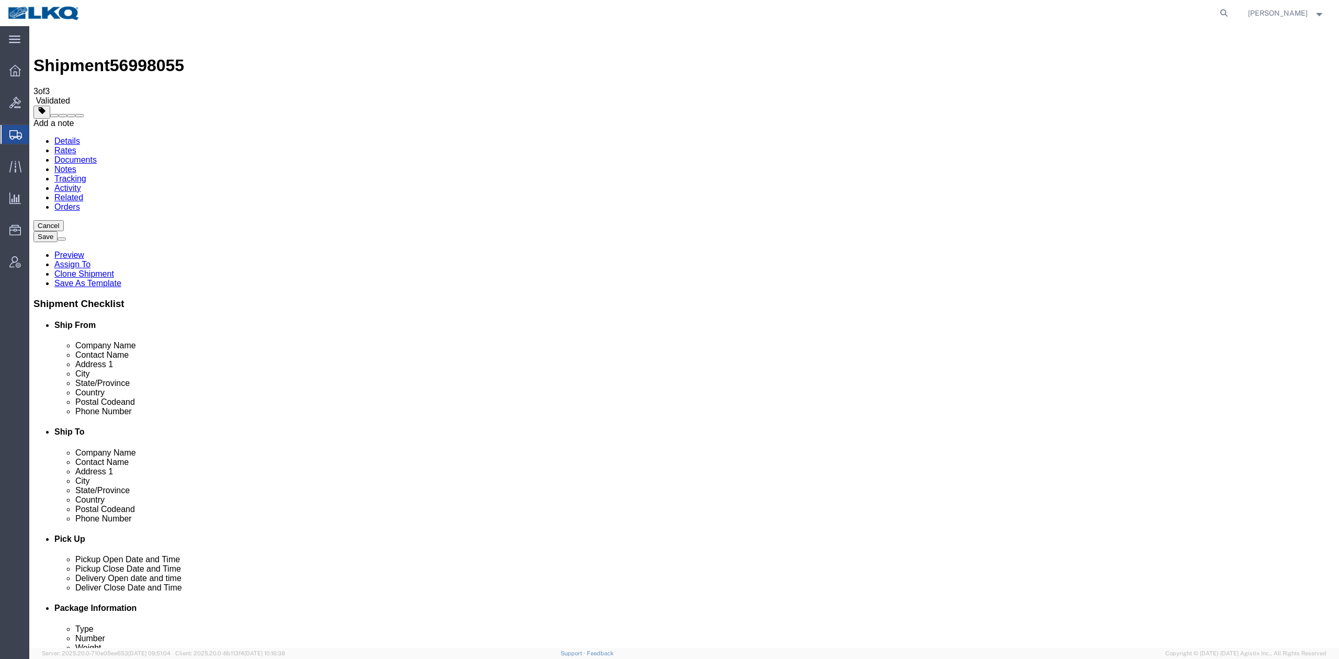
click at [84, 114] on button at bounding box center [79, 115] width 8 height 3
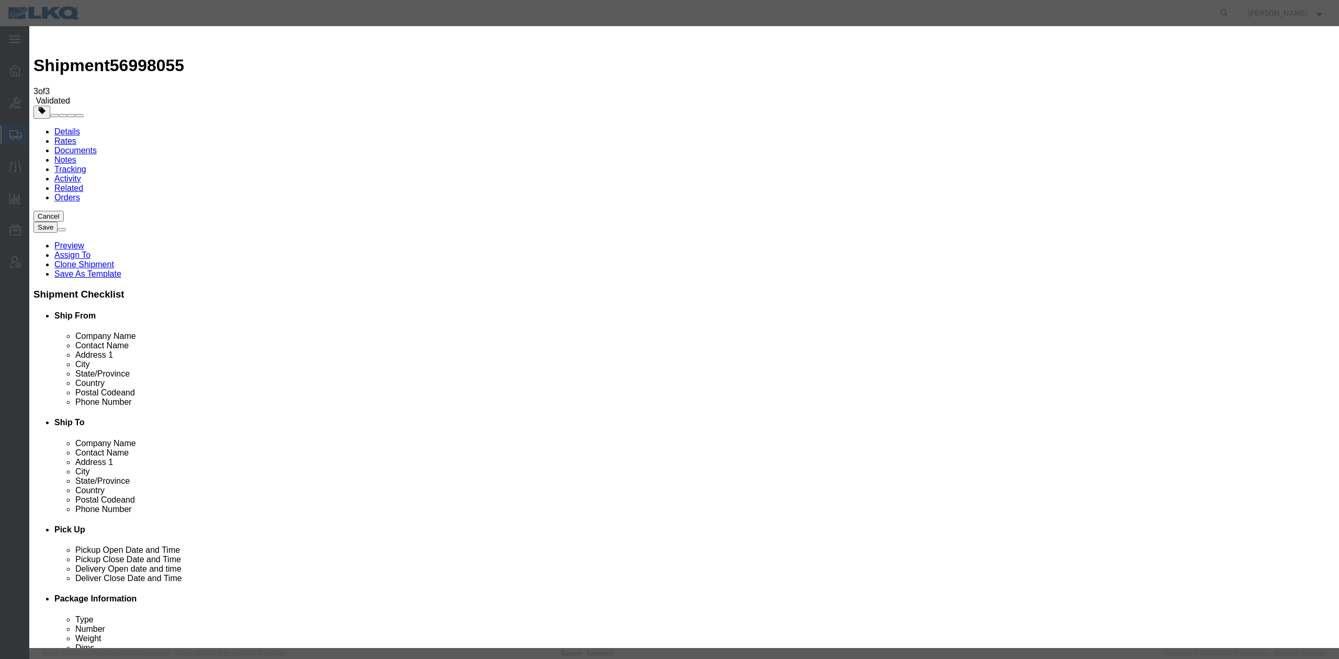
drag, startPoint x: 672, startPoint y: 97, endPoint x: 656, endPoint y: 103, distance: 17.2
select select "BID_NOTES"
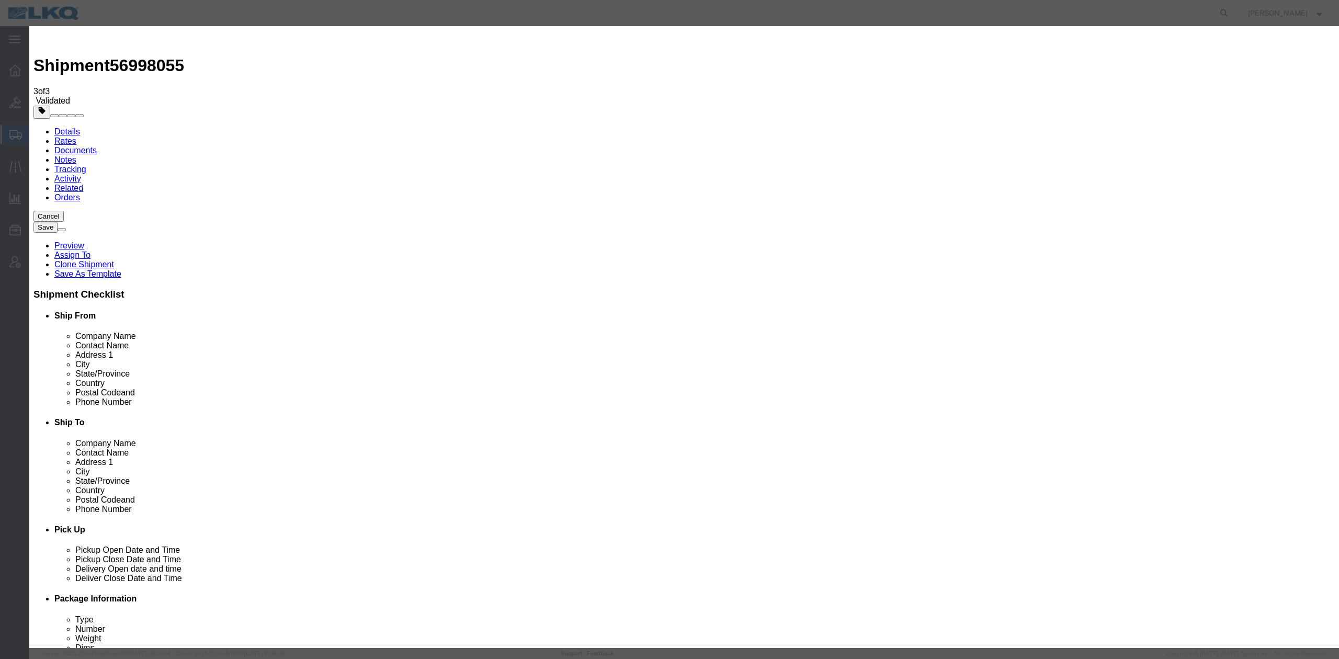
drag, startPoint x: 549, startPoint y: 132, endPoint x: 550, endPoint y: 138, distance: 6.0
select select "PRIVATE_TO_ACCOUNT"
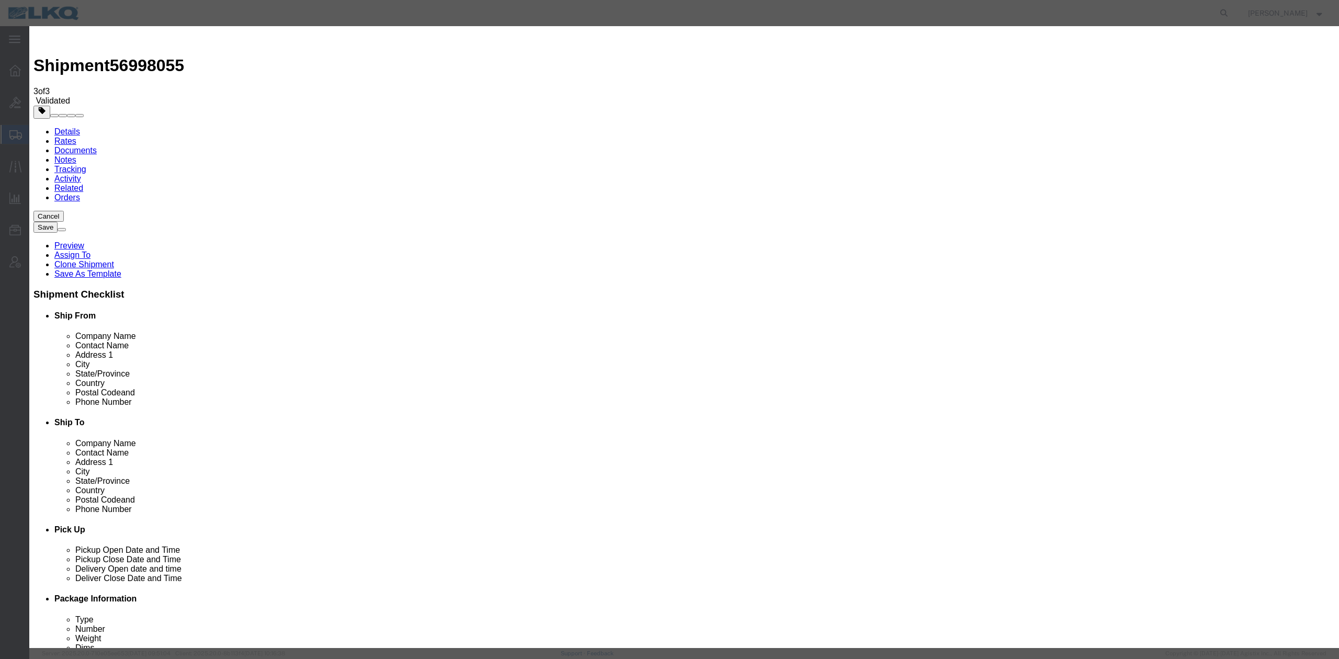
type textarea "DAT: $844"
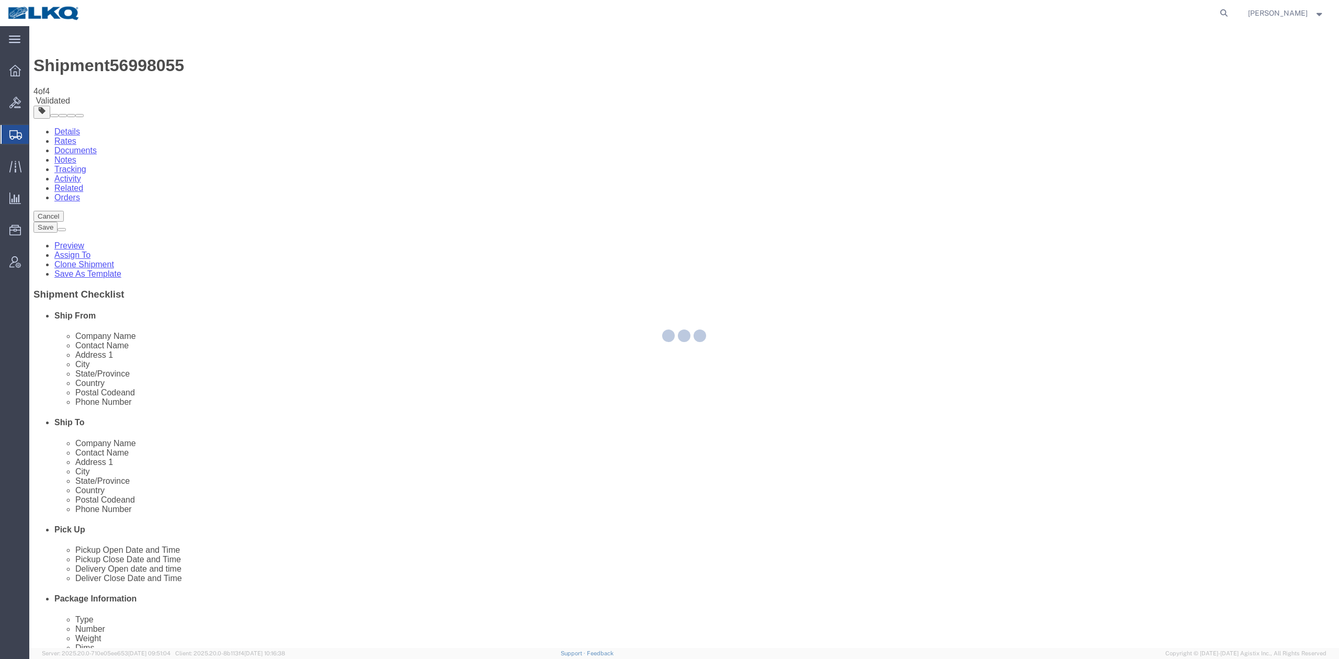
select select "28712"
select select "73071"
select select "TL"
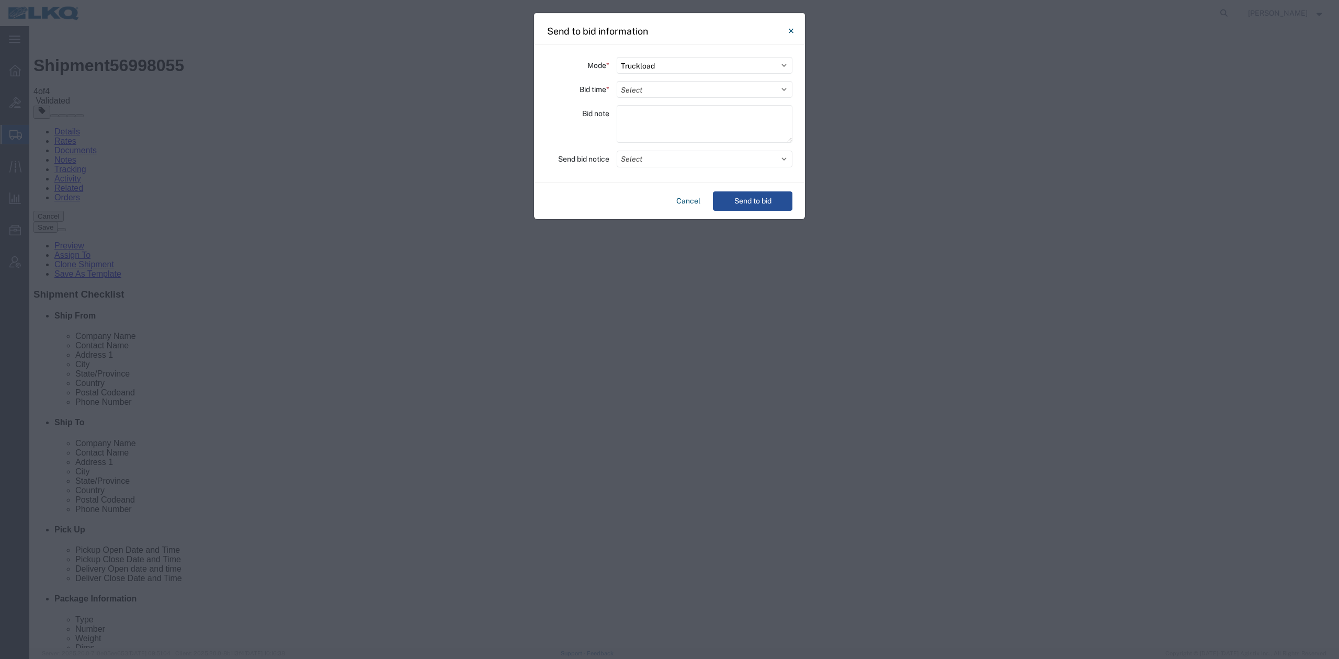
drag, startPoint x: 642, startPoint y: 86, endPoint x: 635, endPoint y: 99, distance: 14.5
click at [641, 86] on select "Select 30 Min (Rush) 1 Hour (Rush) 2 Hours (Rush) 4 Hours (Rush) 8 Hours (Rush)…" at bounding box center [705, 89] width 176 height 17
select select "12"
click at [617, 81] on select "Select 30 Min (Rush) 1 Hour (Rush) 2 Hours (Rush) 4 Hours (Rush) 8 Hours (Rush)…" at bounding box center [705, 89] width 176 height 17
click at [639, 159] on button "Select" at bounding box center [705, 159] width 176 height 17
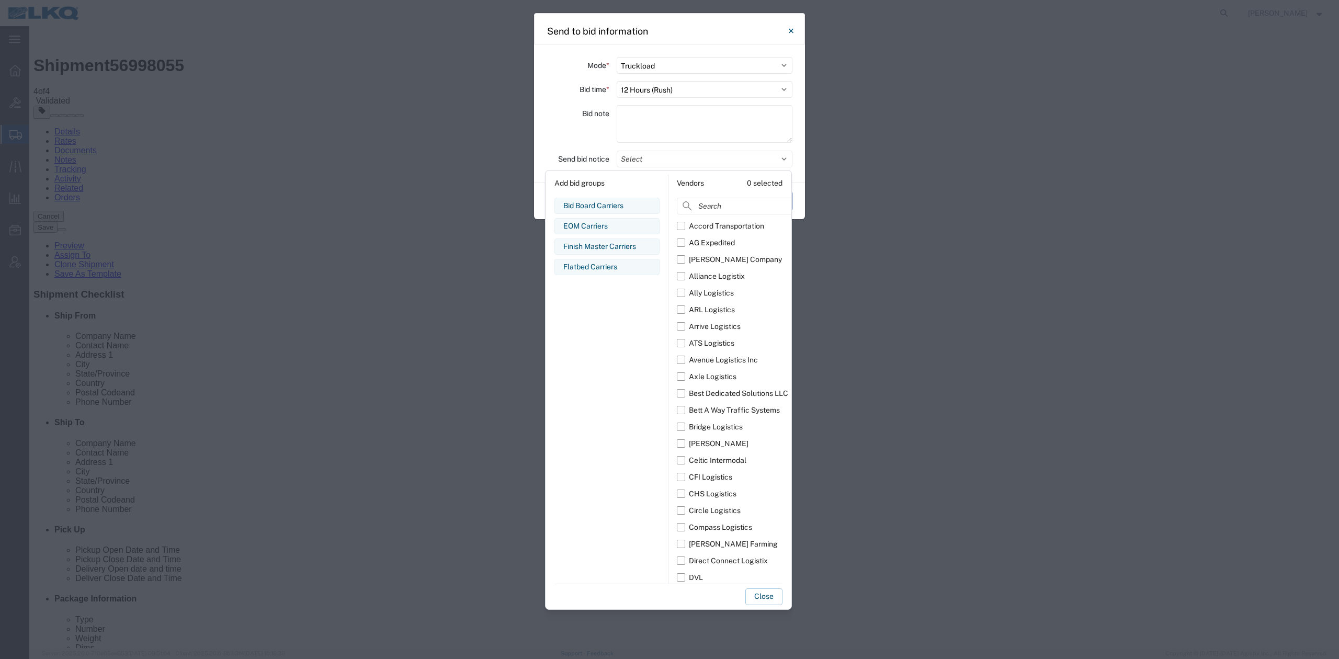
click at [603, 195] on div "Add bid groups Bid Board Carriers Edit bid group Remove bid group EOM Carriers …" at bounding box center [607, 379] width 122 height 409
click at [597, 203] on div "Bid Board Carriers" at bounding box center [606, 205] width 87 height 11
drag, startPoint x: 771, startPoint y: 600, endPoint x: 775, endPoint y: 563, distance: 36.3
click at [771, 600] on button "Close" at bounding box center [763, 597] width 37 height 17
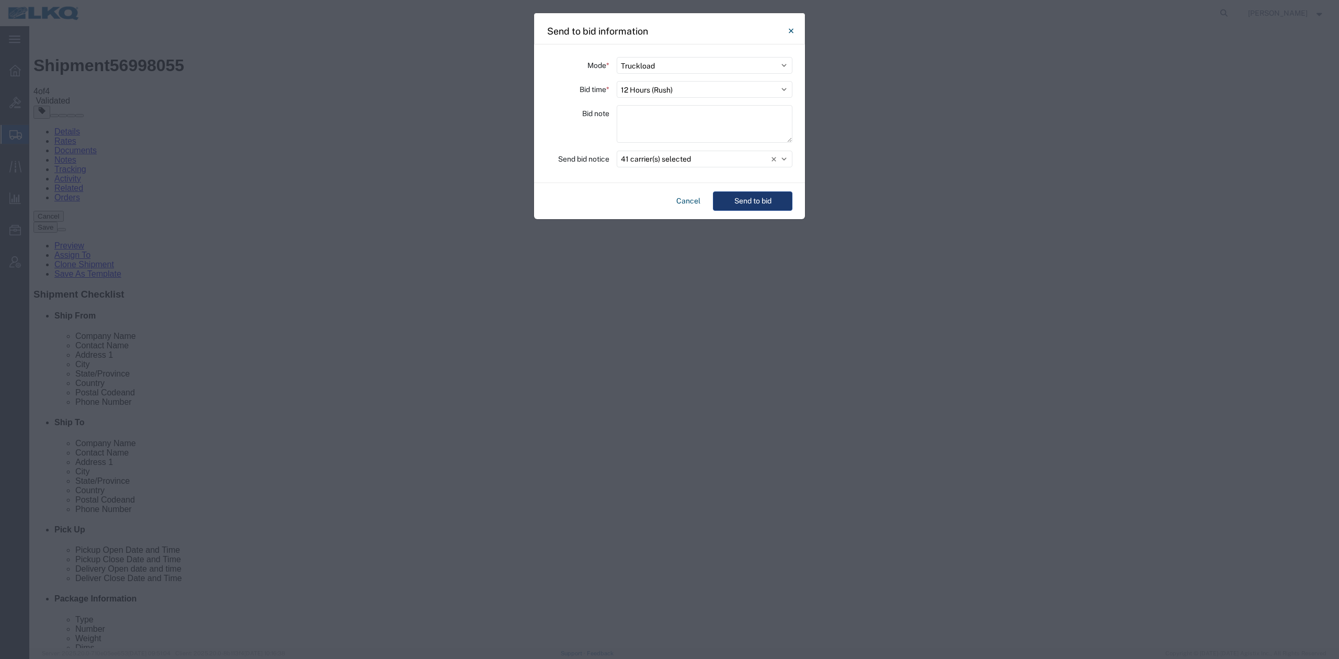
click at [768, 196] on button "Send to bid" at bounding box center [753, 200] width 80 height 19
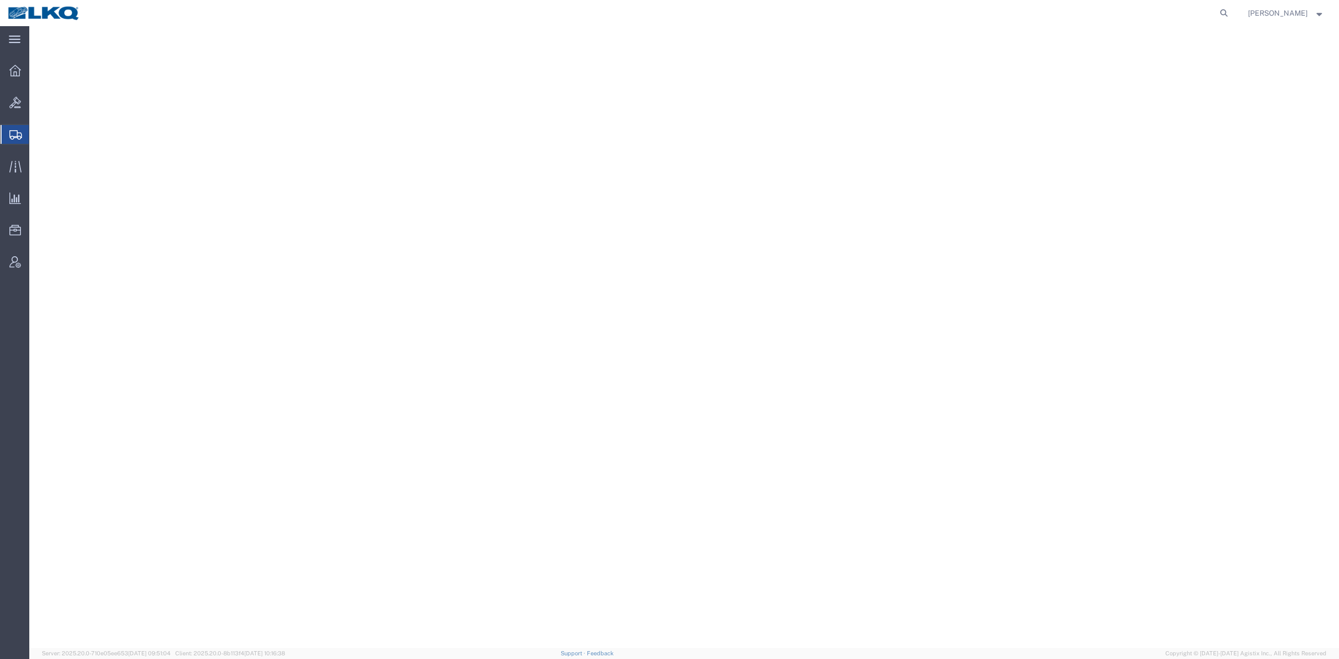
select select
select select "30588"
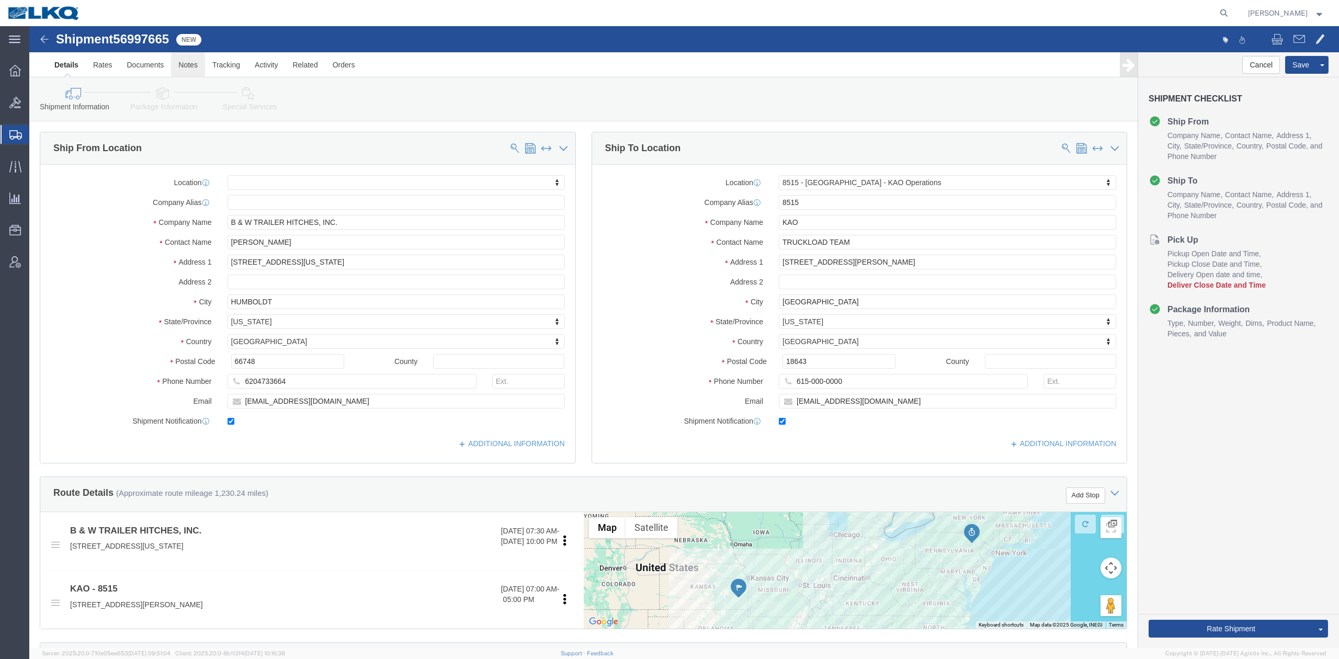
drag, startPoint x: 27, startPoint y: 75, endPoint x: 152, endPoint y: 32, distance: 131.7
click span "56997665"
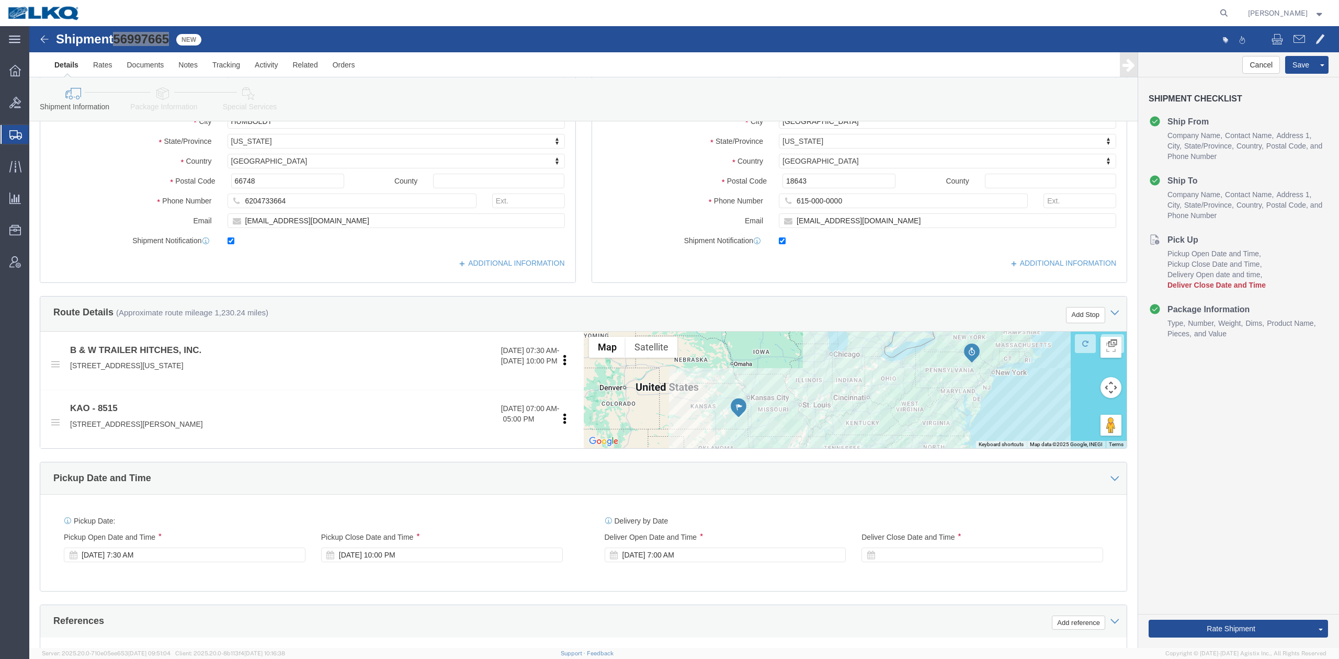
scroll to position [279, 0]
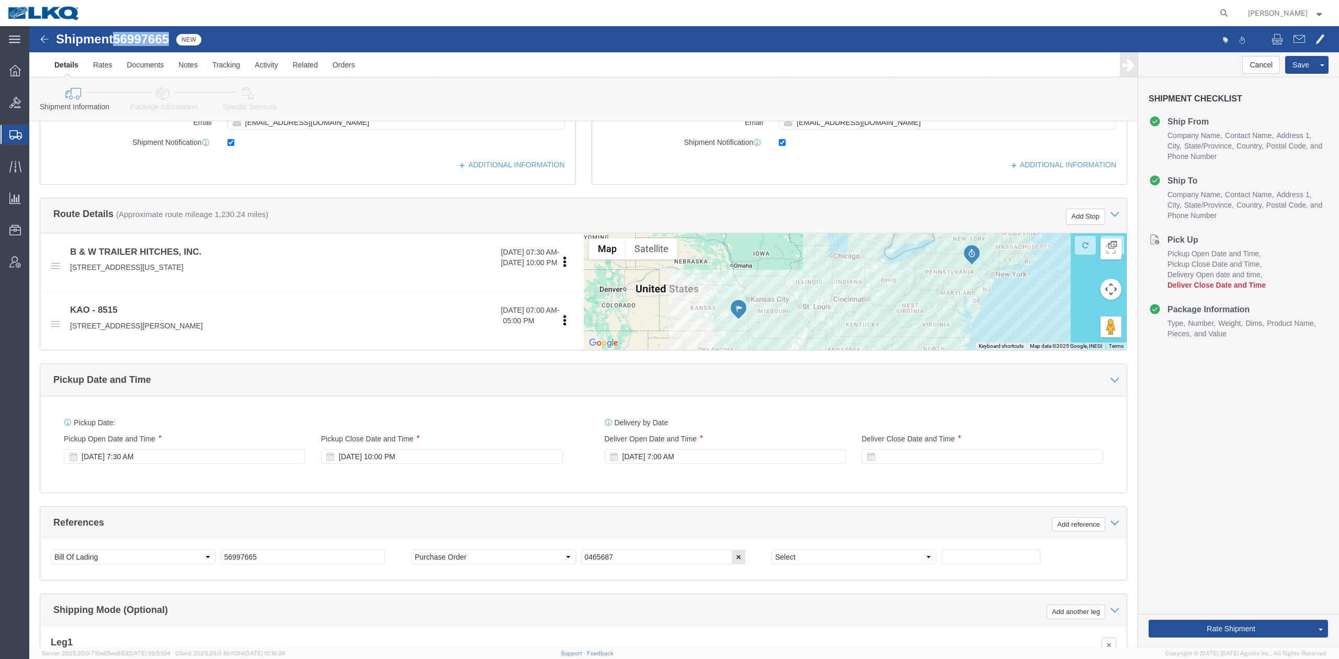
drag, startPoint x: 808, startPoint y: 437, endPoint x: 212, endPoint y: 527, distance: 602.6
click button
click select "Select Account Type Activity ID Airline Appointment Number ASN Batch Request # …"
select select "DEPT"
click select "Select Account Type Activity ID Airline Appointment Number ASN Batch Request # …"
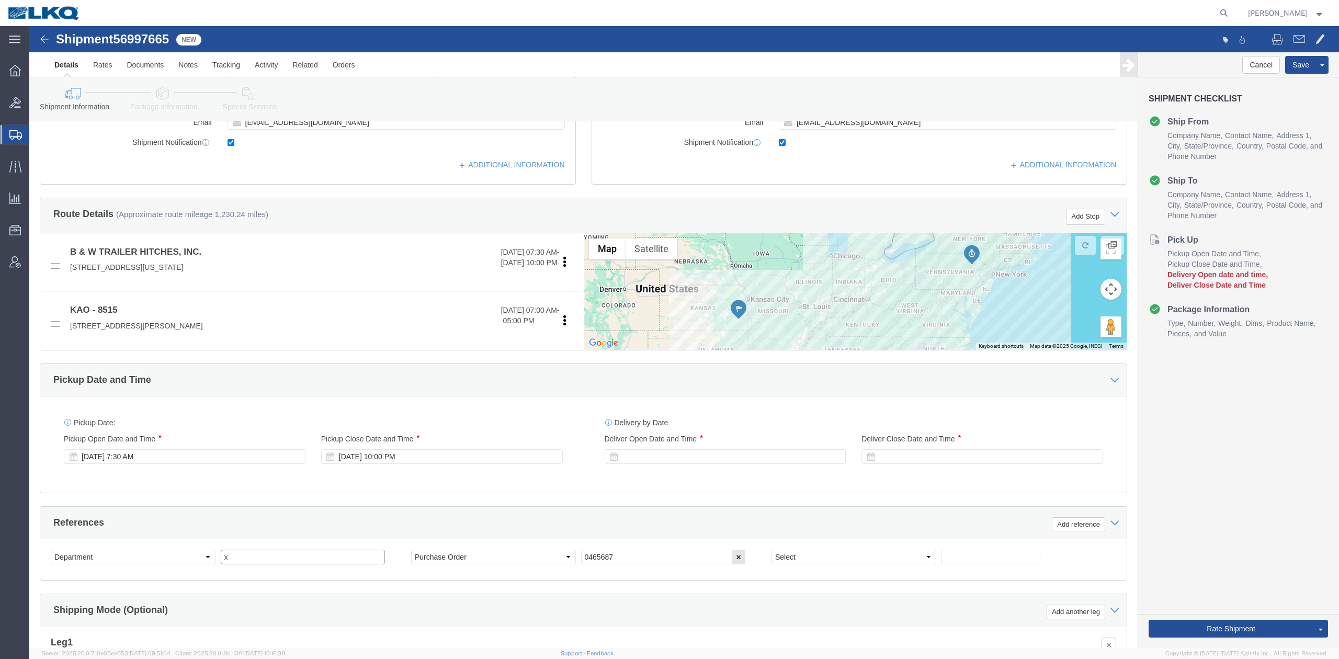
type input "x"
select select "DELNUM"
select select "BOL"
paste input "56997665"
type input "56997665"
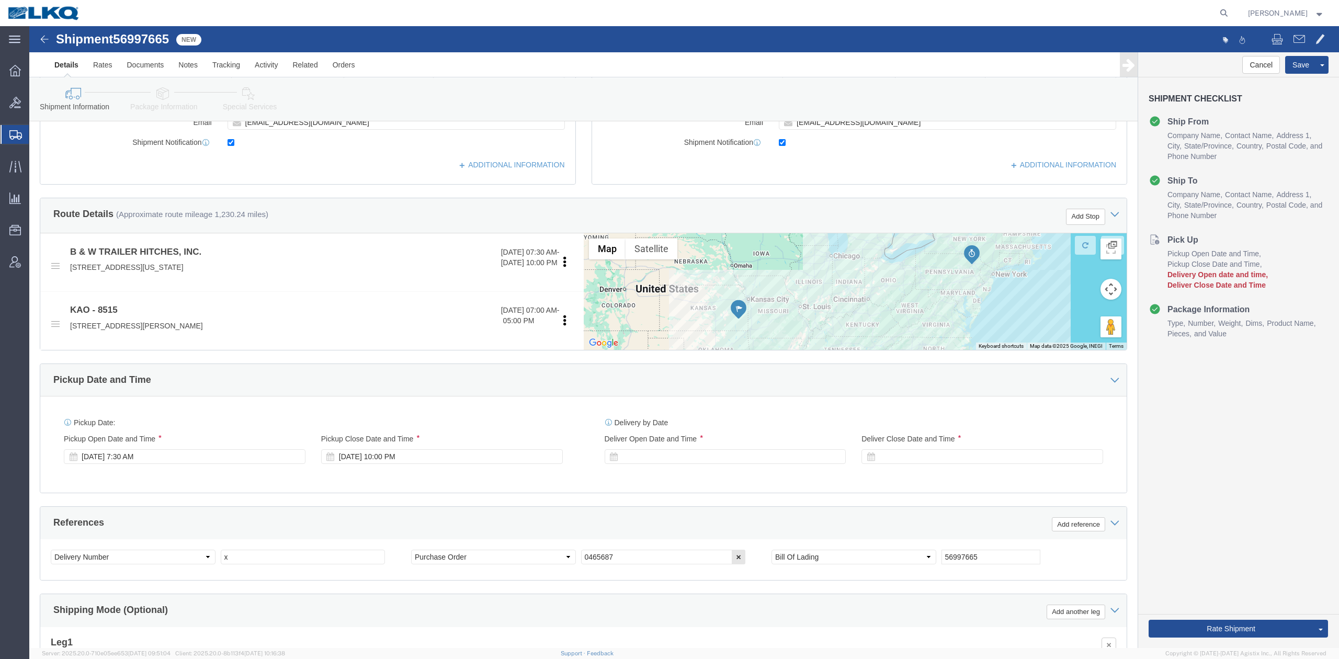
click link "Package Information"
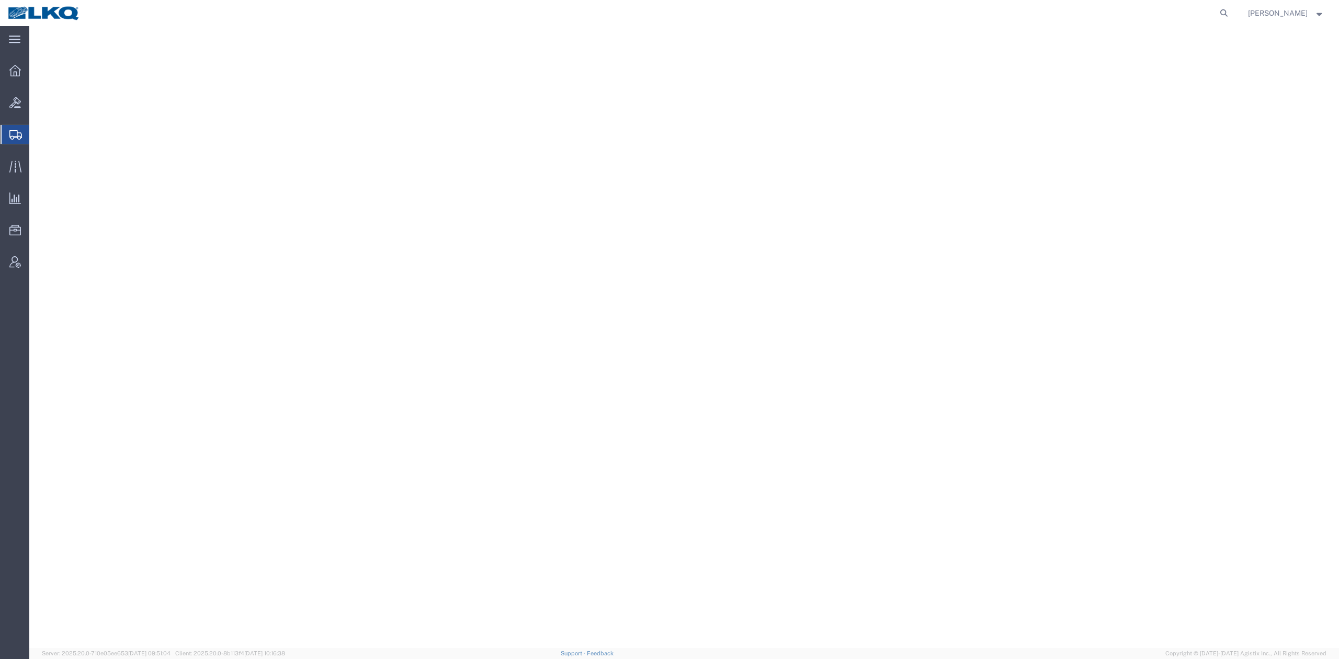
select select
select select "30591"
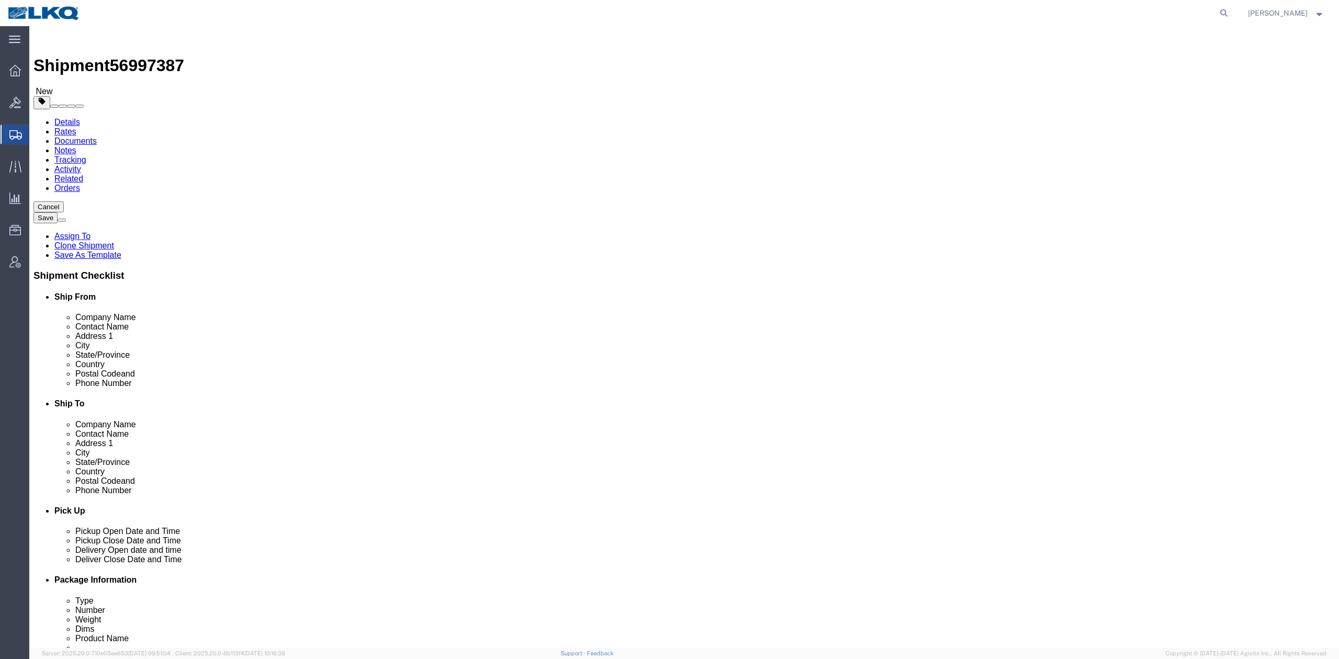
drag, startPoint x: 651, startPoint y: 11, endPoint x: 126, endPoint y: 10, distance: 525.2
click span "56997387"
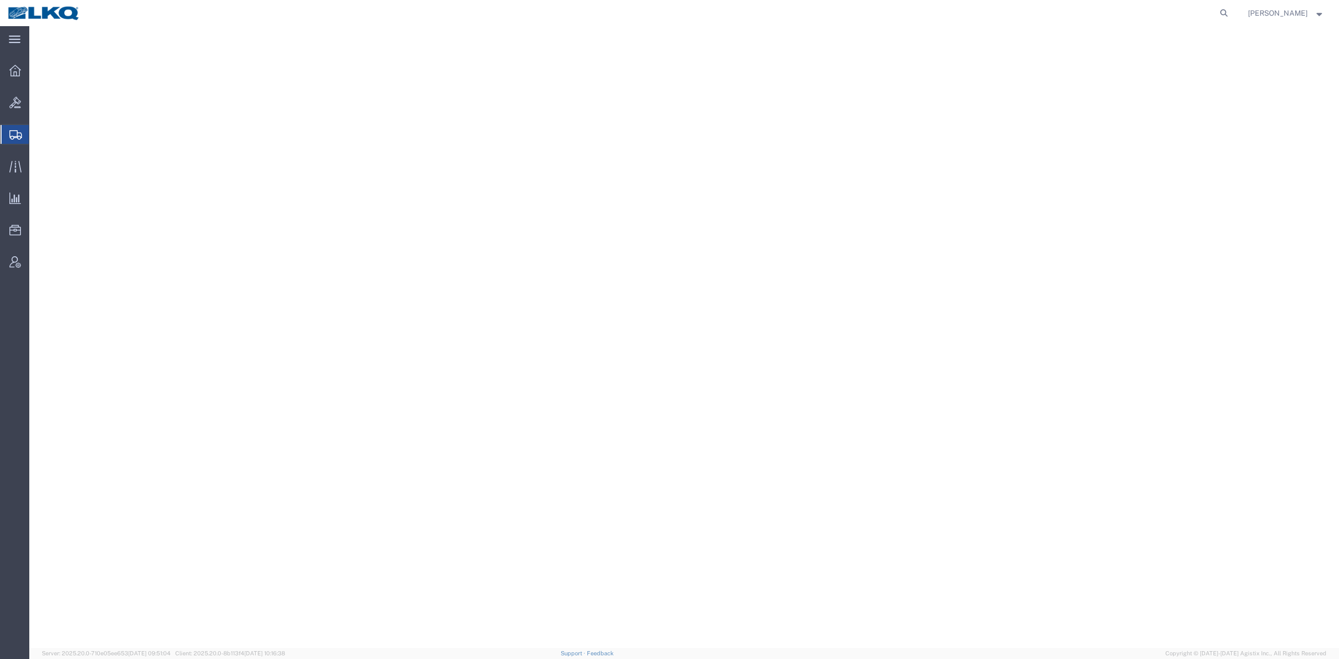
select select
select select "30591"
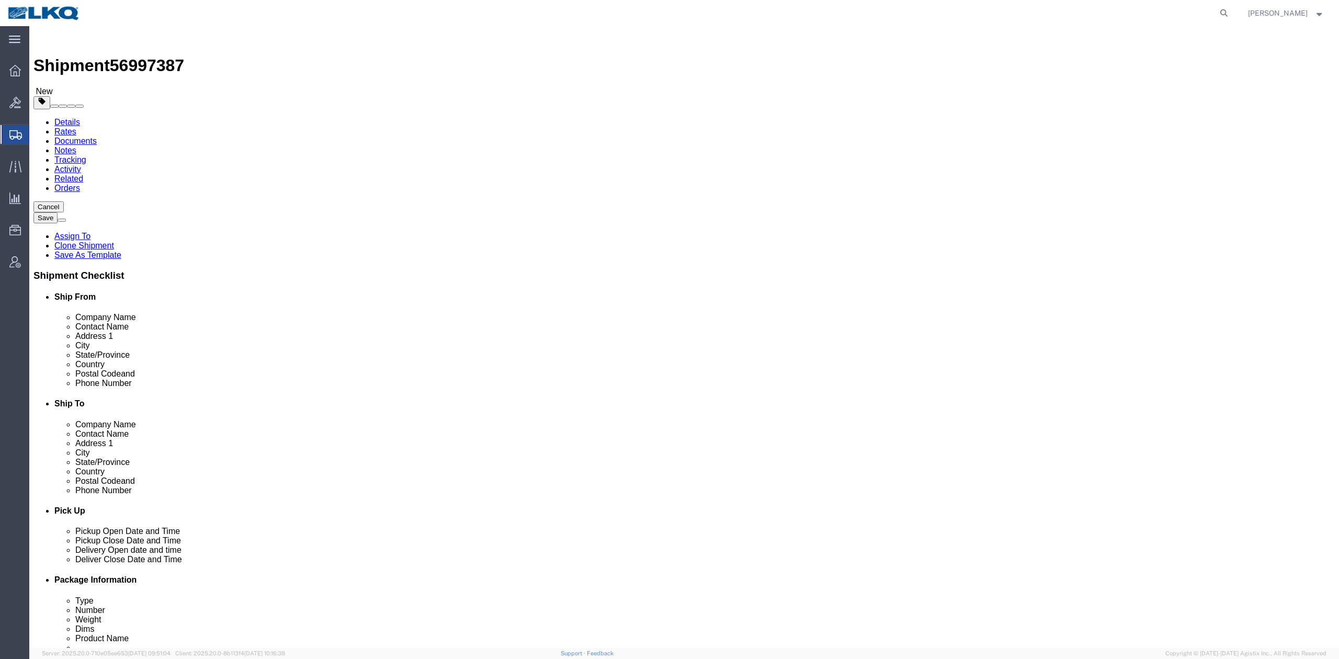
click span "56997387"
copy span "56997387"
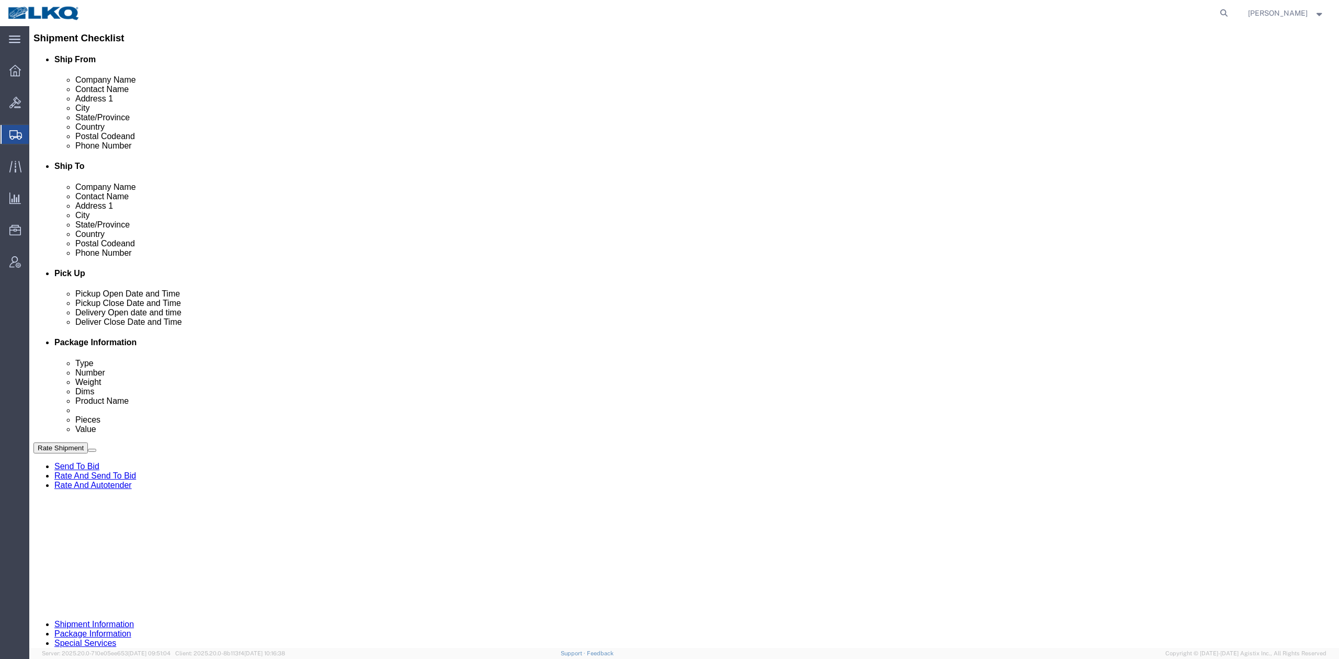
scroll to position [447, 0]
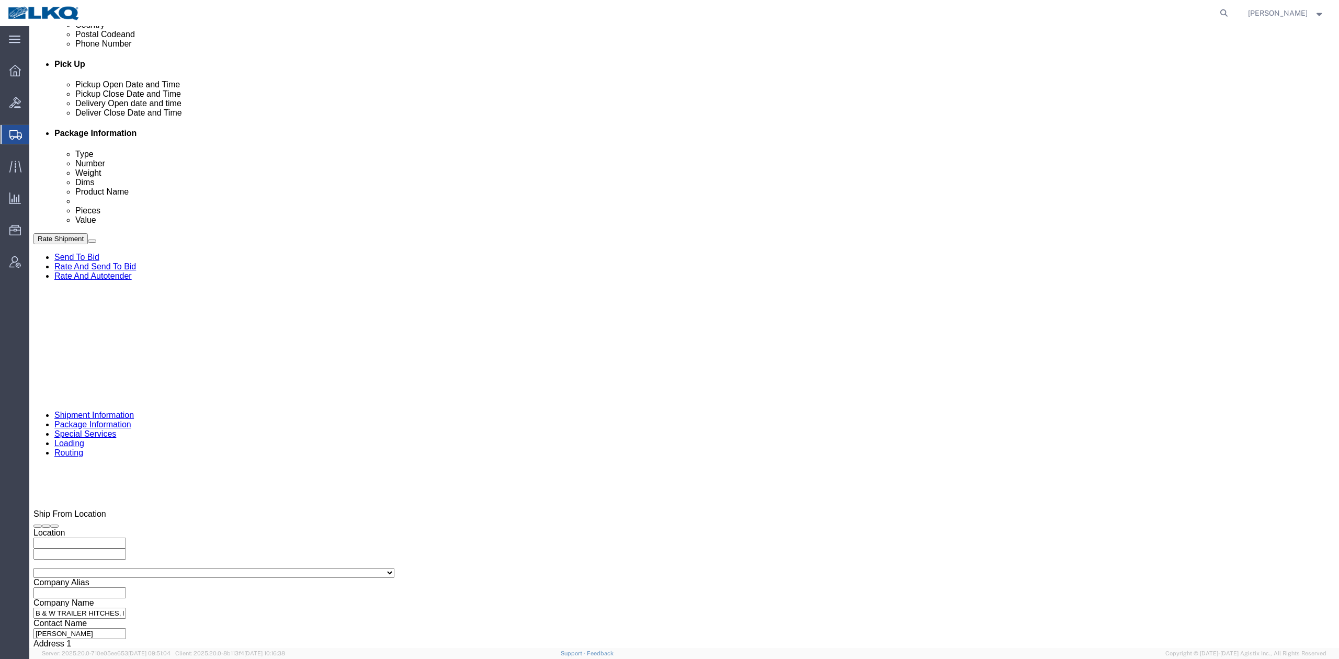
click select "Select Account Type Activity ID Airline Appointment Number ASN Batch Request # …"
select select "DELNUM"
click select "Select Account Type Activity ID Airline Appointment Number ASN Batch Request # …"
type input "x"
select select "BOL"
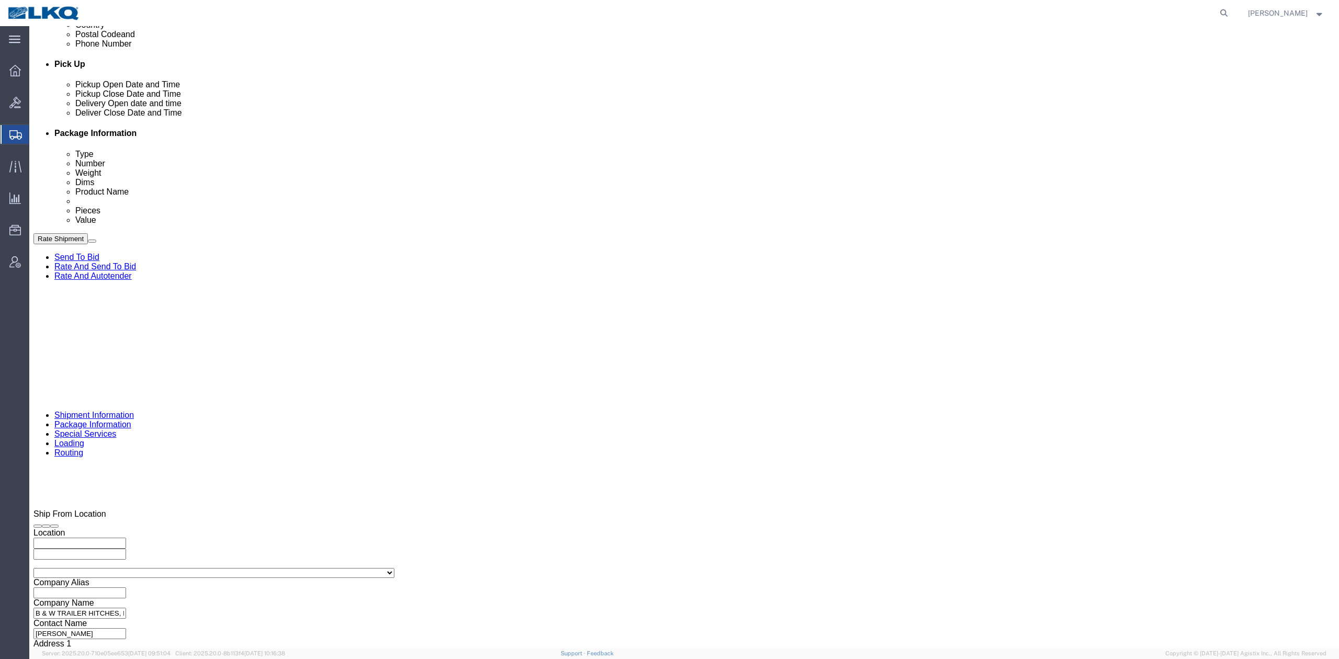
paste input "56997387"
type input "56997387"
click icon
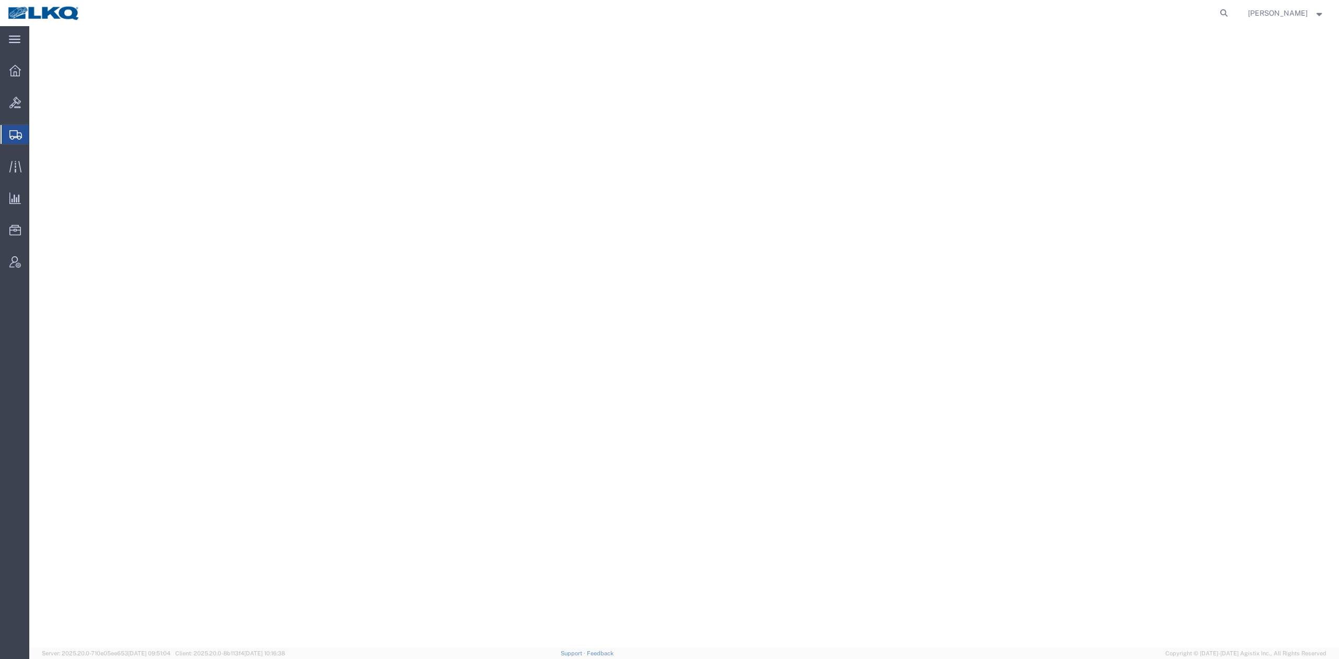
select select
select select "30605"
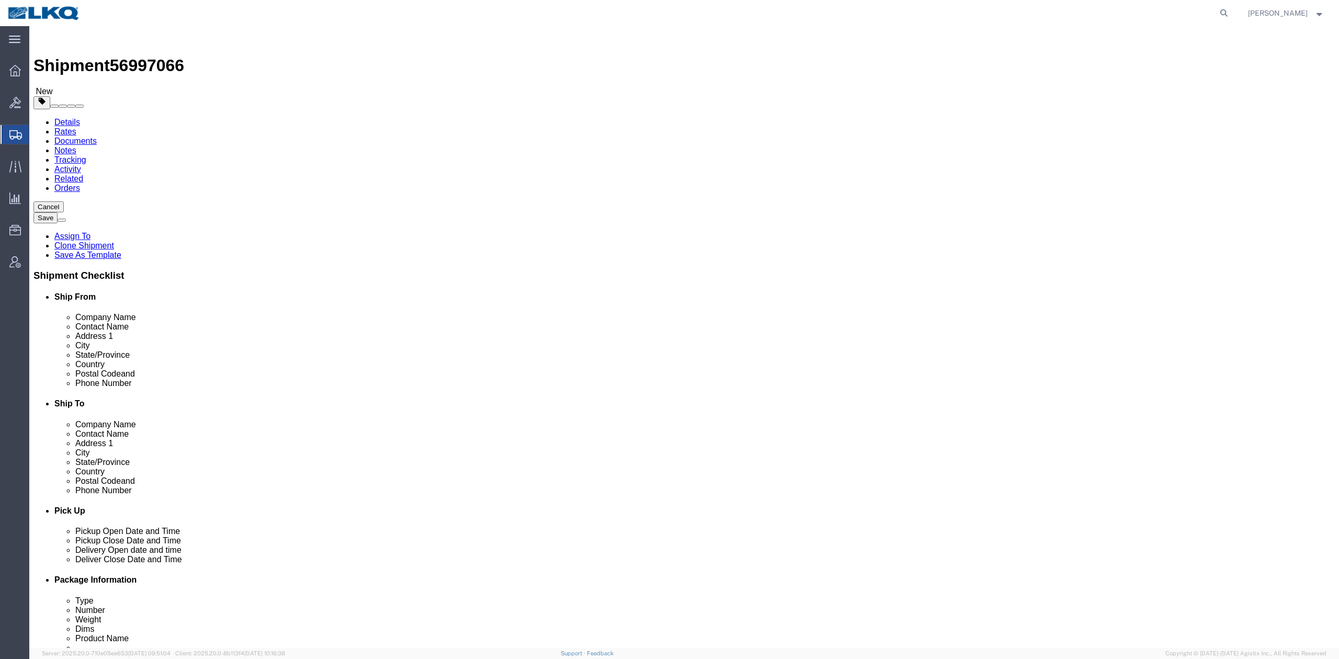
drag, startPoint x: 126, startPoint y: 18, endPoint x: 13, endPoint y: 55, distance: 118.9
click span "56997066"
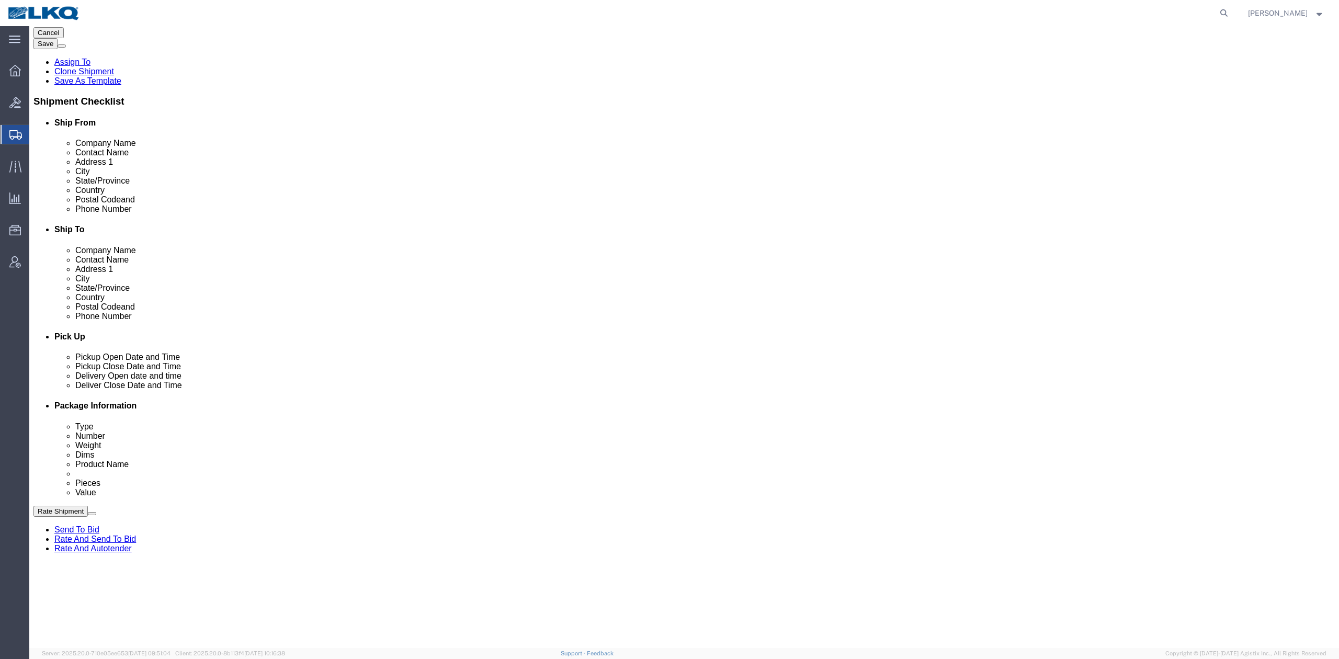
scroll to position [348, 0]
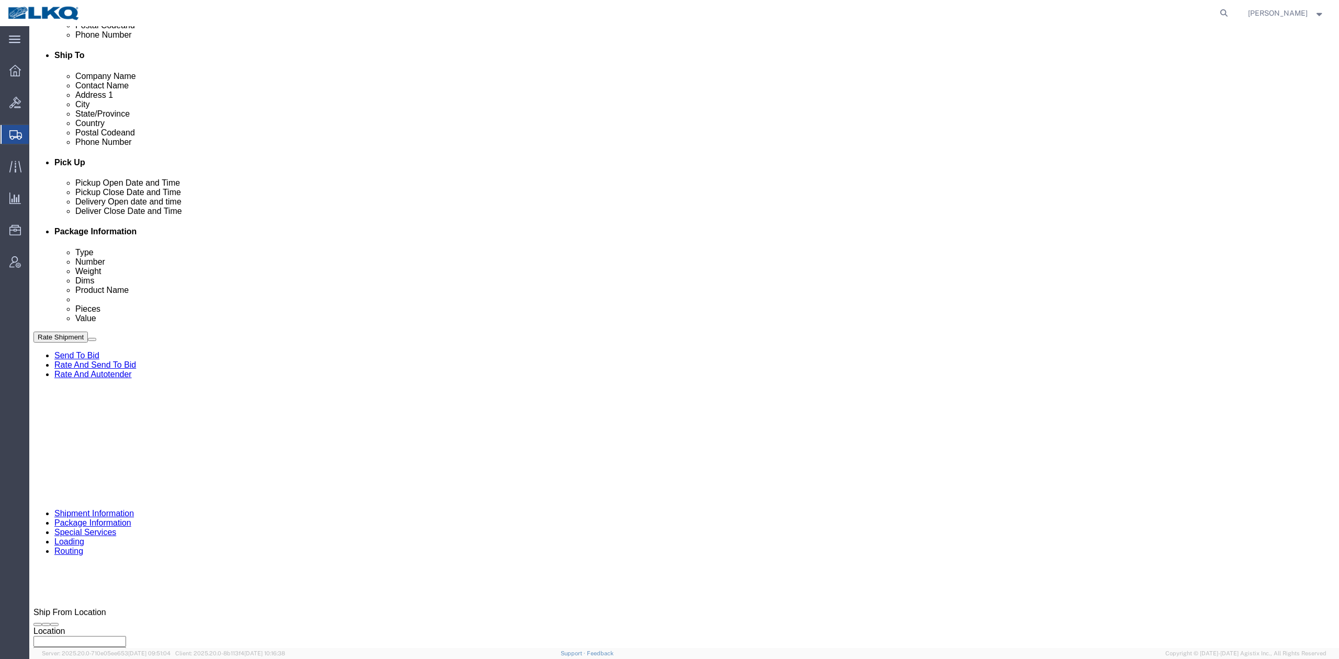
click select "Select Account Type Activity ID Airline Appointment Number ASN Batch Request # …"
select select "DELNUM"
click select "Select Account Type Activity ID Airline Appointment Number ASN Batch Request # …"
type input "x"
select select "BOL"
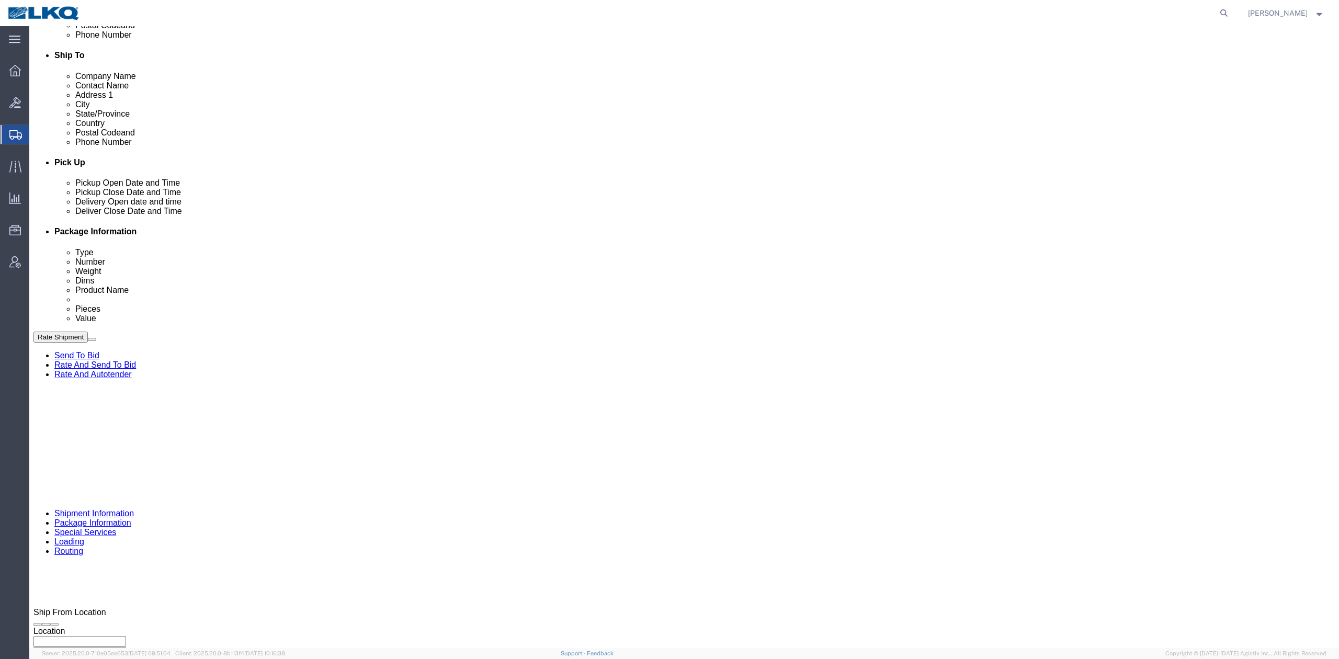
paste input "56997066"
type input "56997066"
click icon
